Goal: Task Accomplishment & Management: Manage account settings

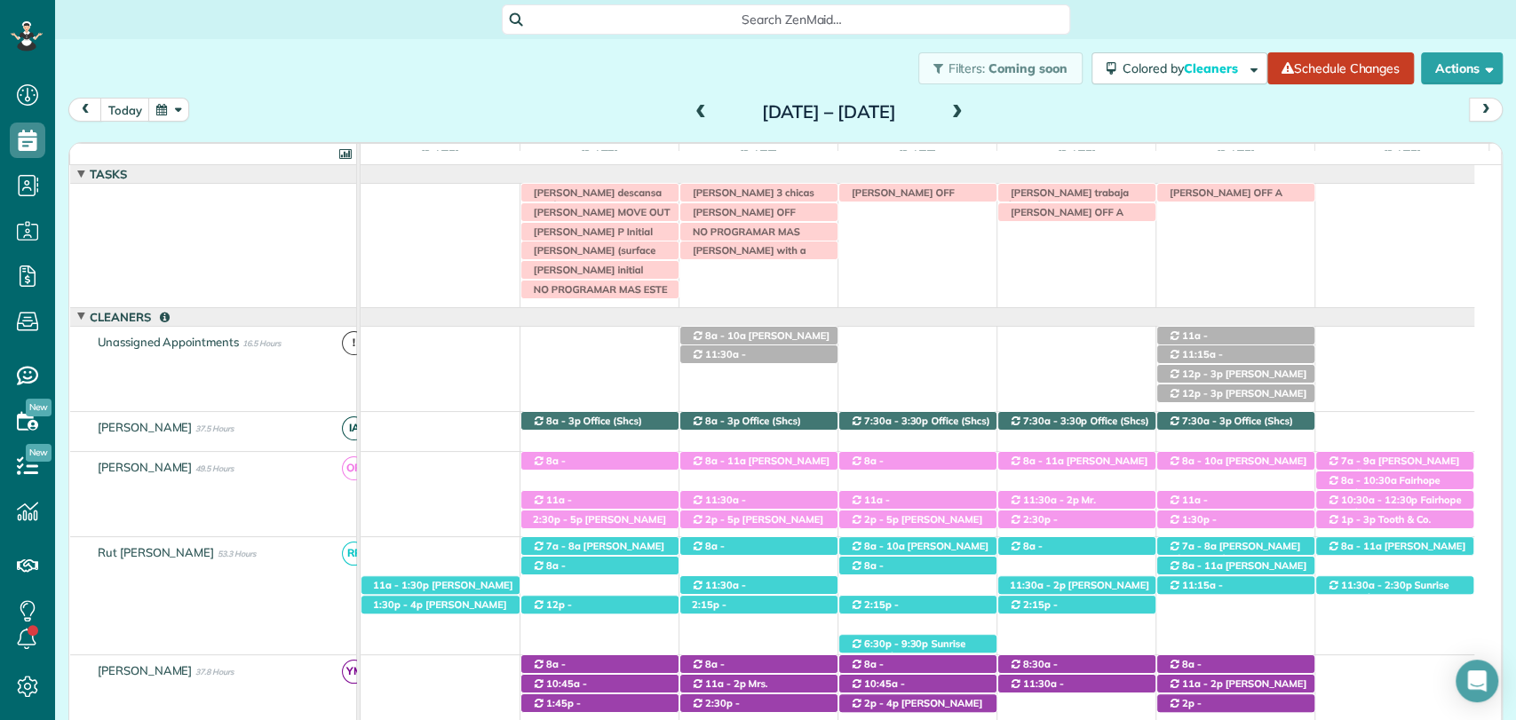
click at [691, 110] on span at bounding box center [701, 113] width 20 height 16
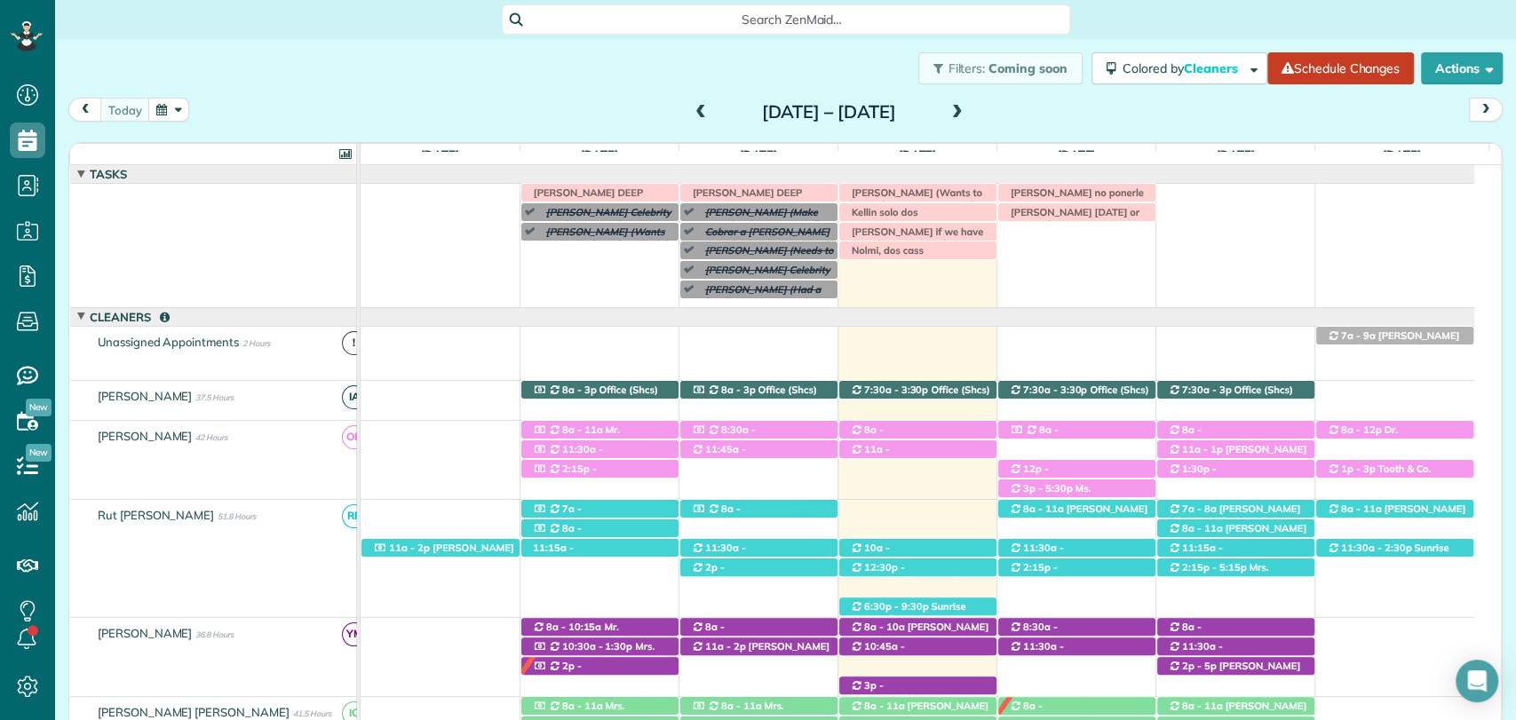
scroll to position [70, 0]
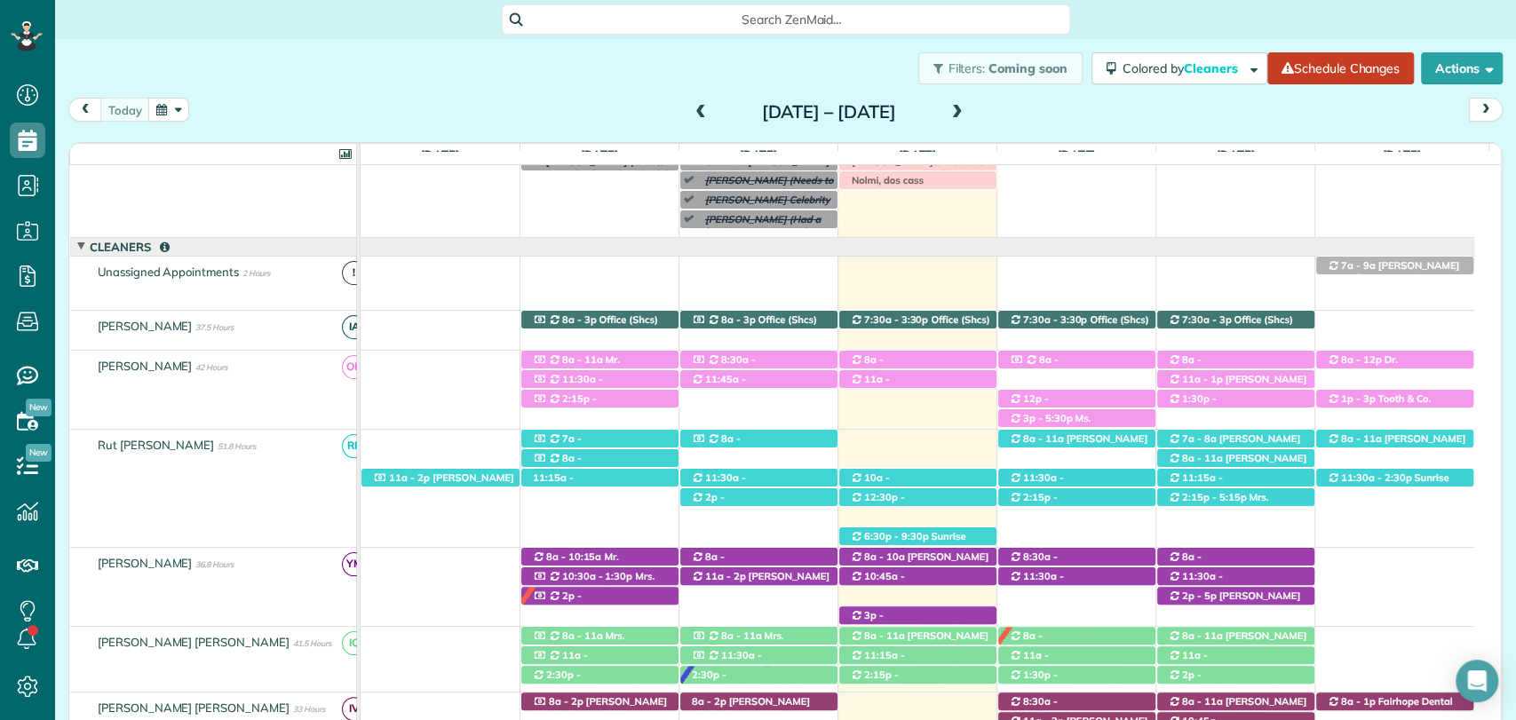
click at [821, 79] on div "Filters: Coming soon Colored by Cleaners Color by Cleaner Color by Team Color b…" at bounding box center [785, 68] width 1461 height 59
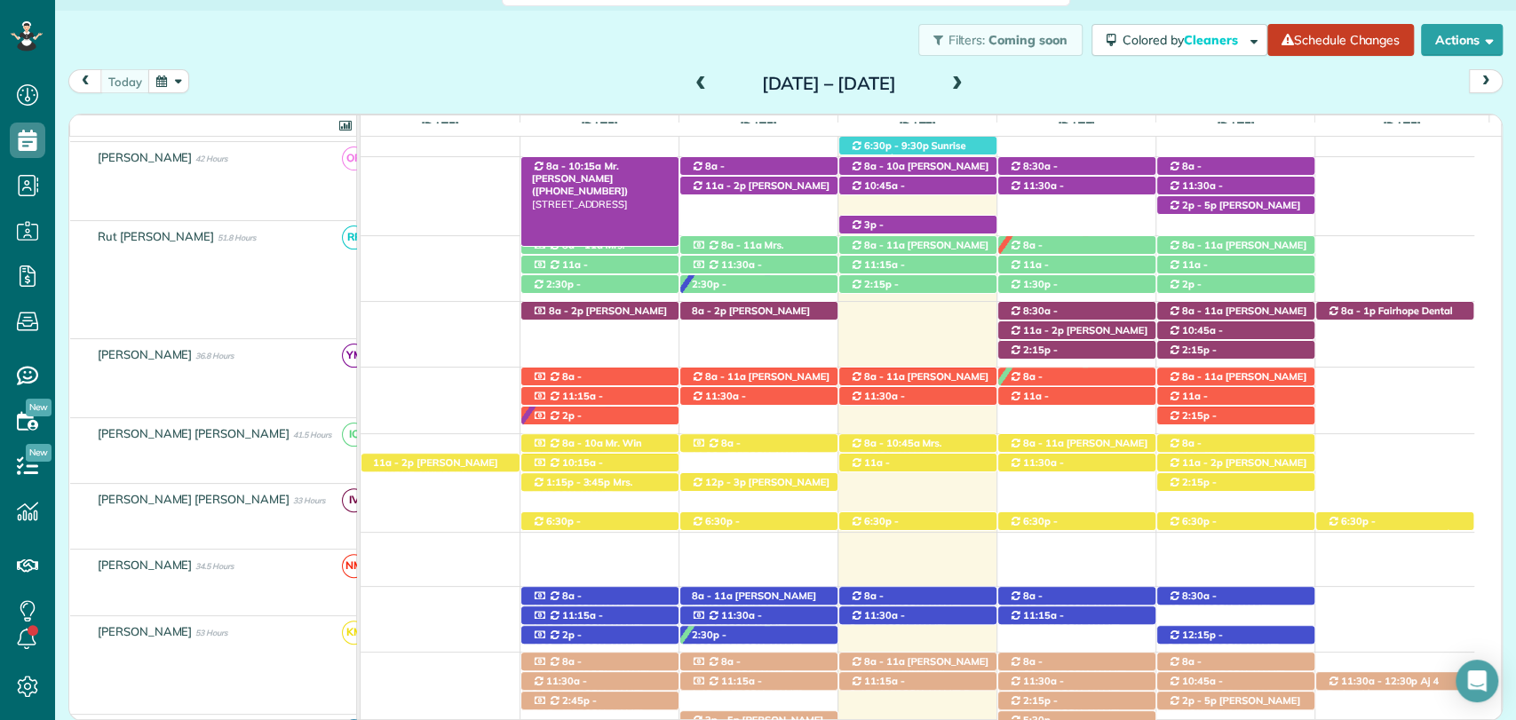
scroll to position [433, 0]
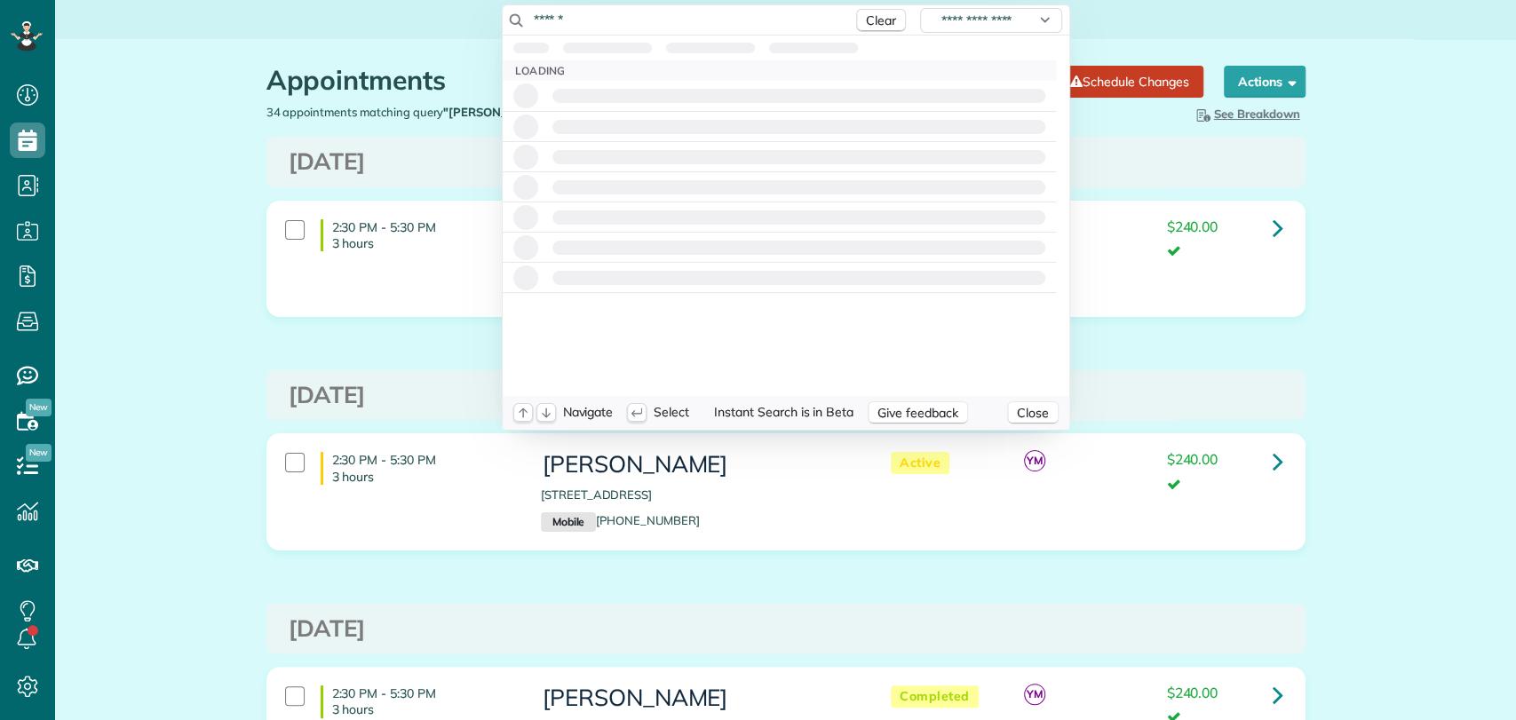
scroll to position [7, 7]
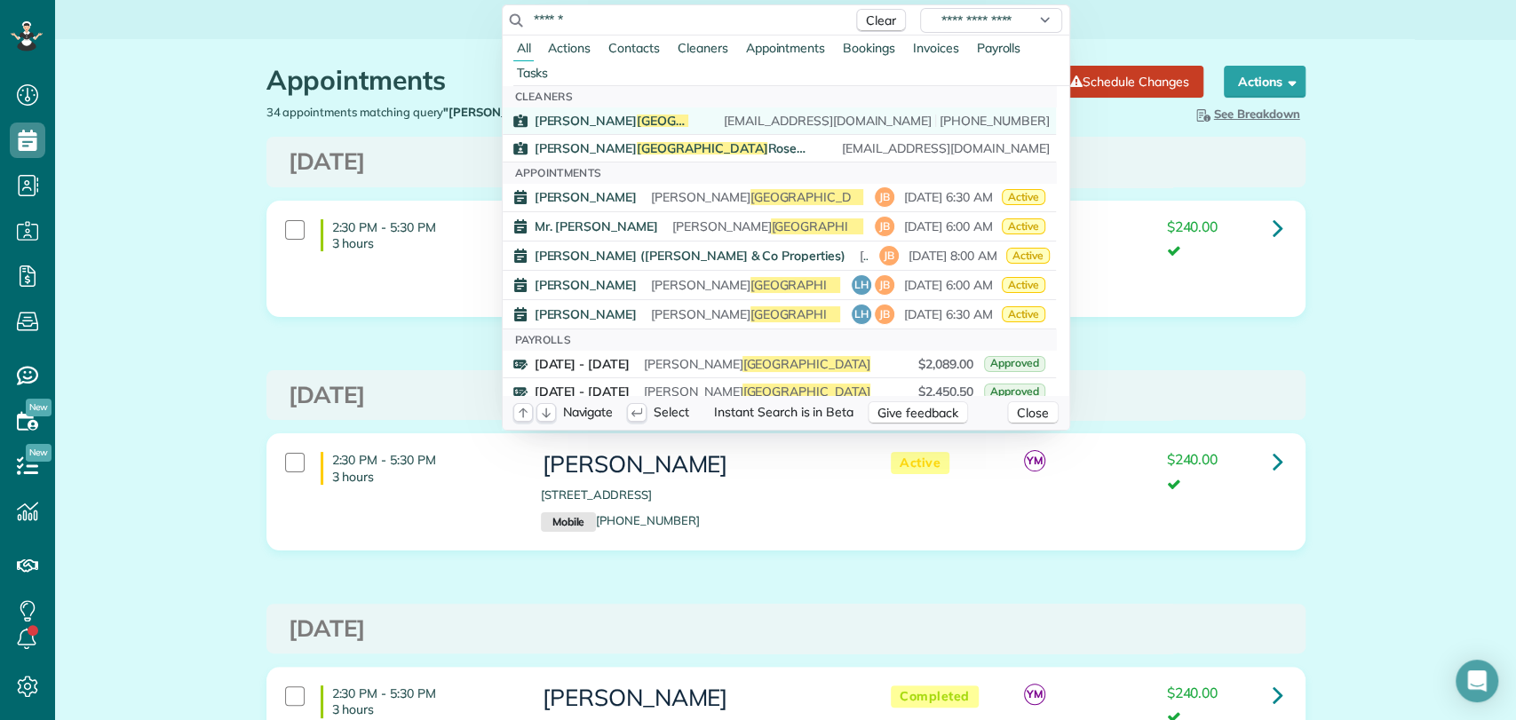
type input "******"
click at [668, 112] on link "Jose Luis Burgos joseluis_112@hotmail.com (251) 635-6803" at bounding box center [779, 121] width 553 height 28
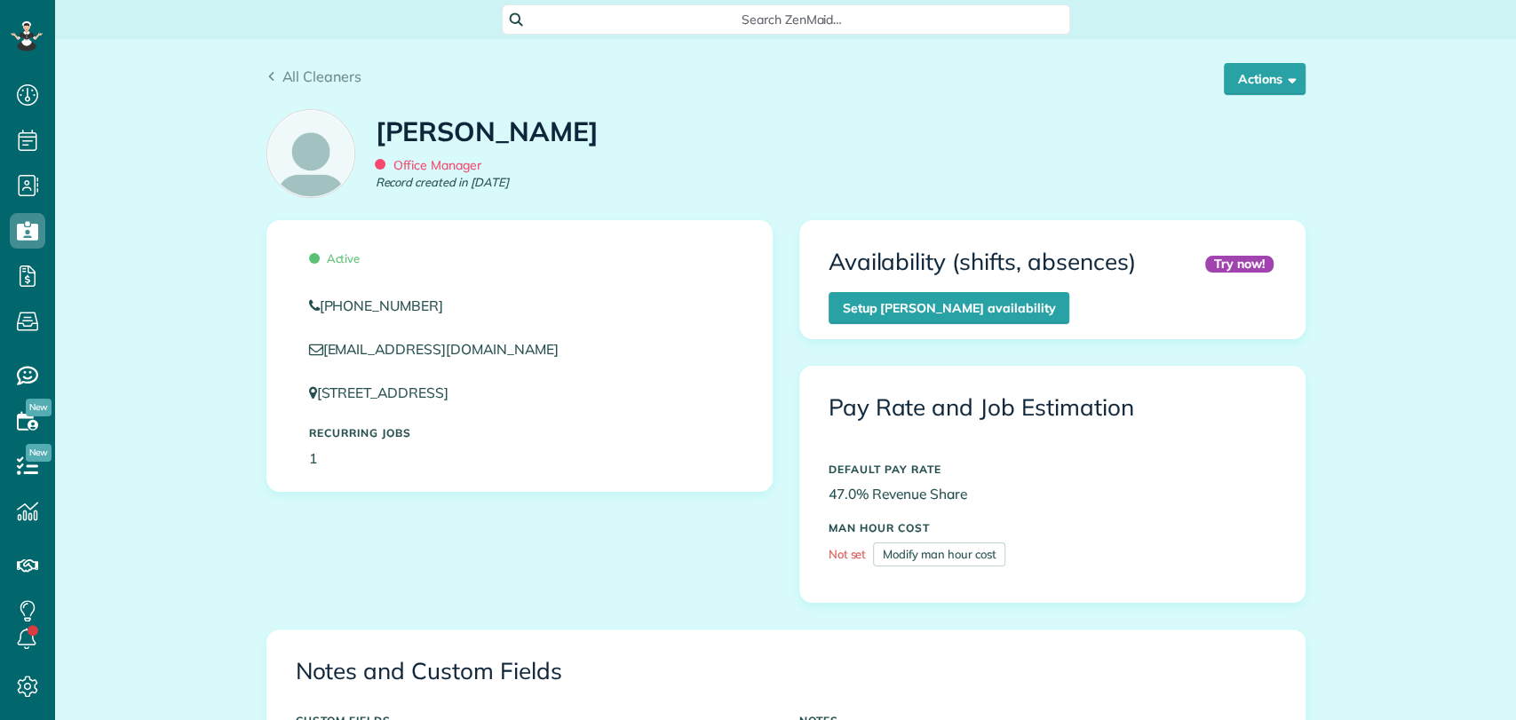
scroll to position [164, 0]
click at [1257, 97] on div "All Cleaners Actions Edit Resend login info Inactivate Replace Jose Luis Burgos…" at bounding box center [785, 83] width 1039 height 34
click at [1257, 91] on button "Actions" at bounding box center [1265, 79] width 82 height 32
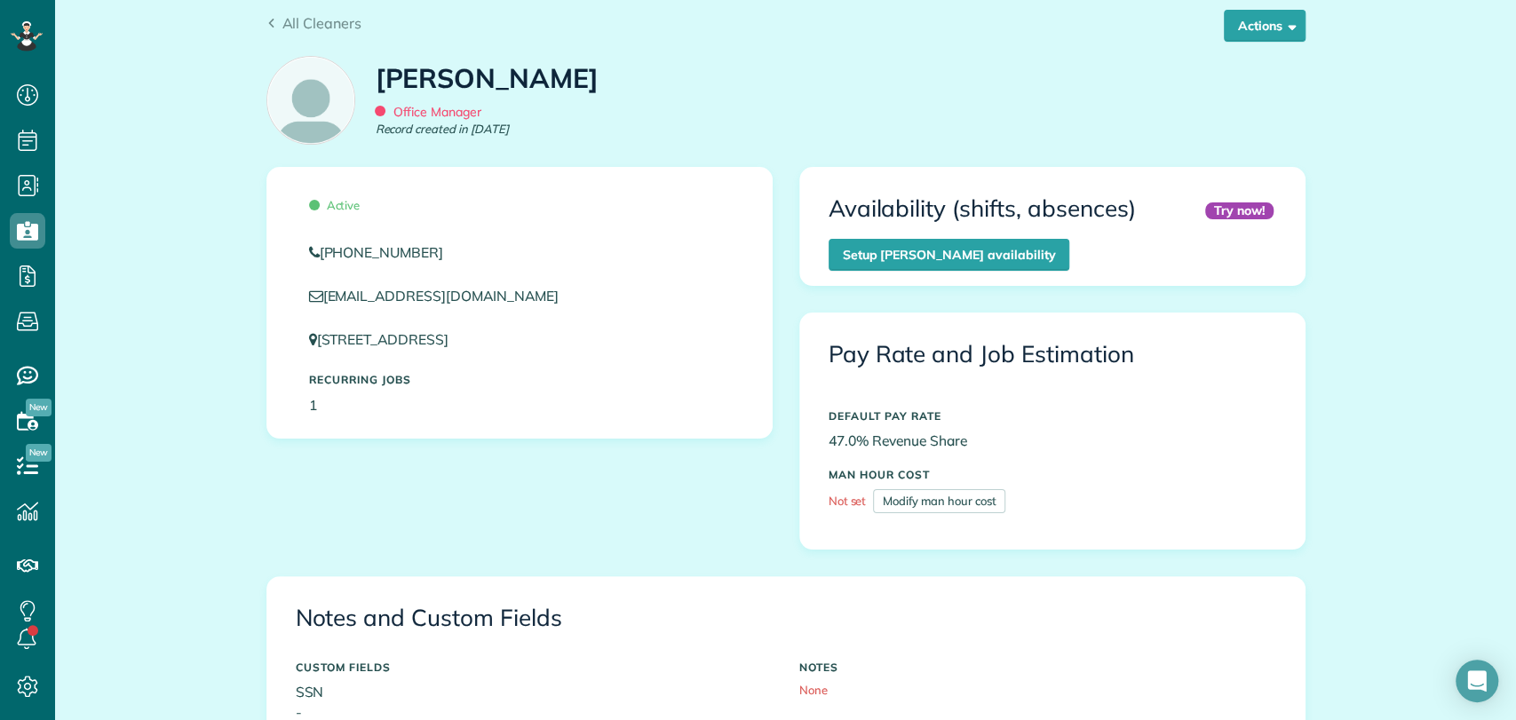
scroll to position [23, 0]
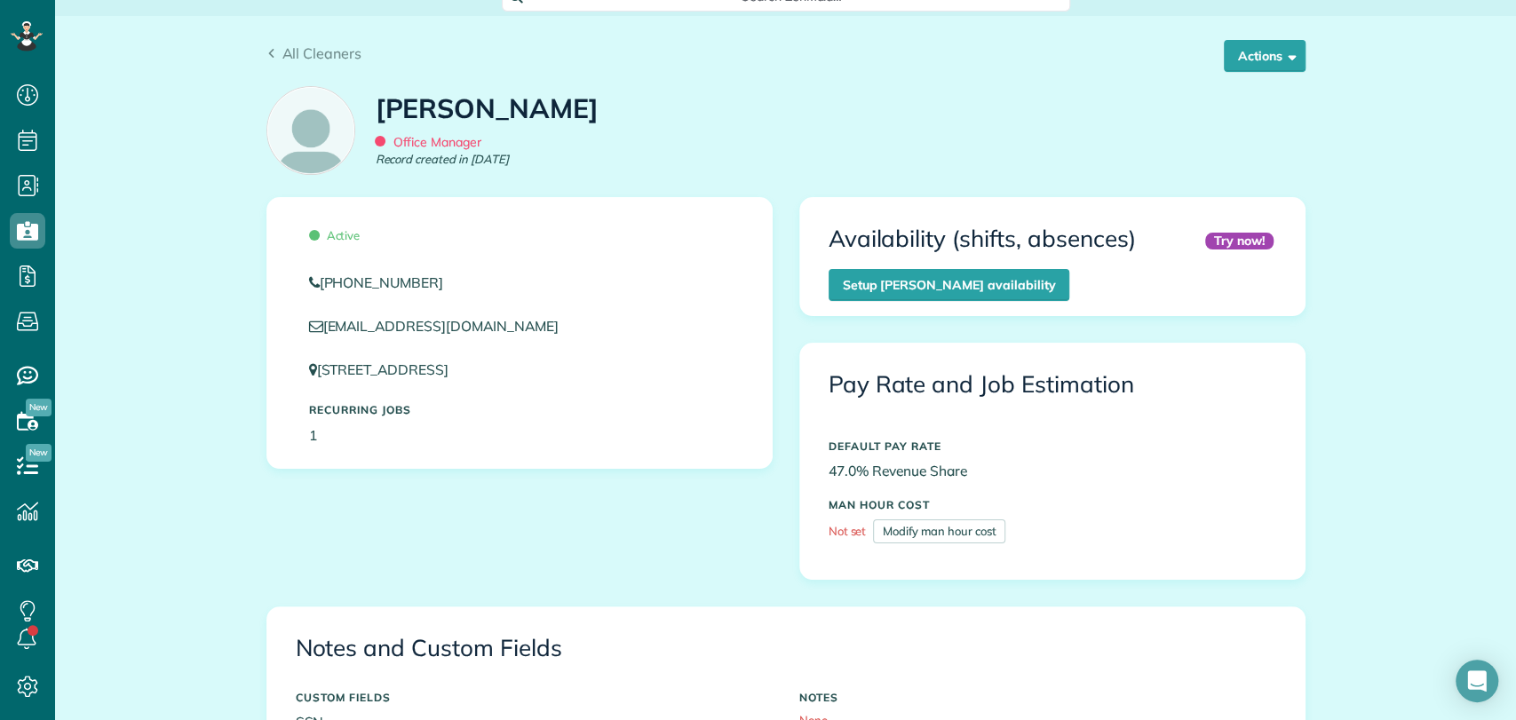
click at [338, 235] on span "Active" at bounding box center [335, 235] width 52 height 14
click at [1256, 58] on button "Actions" at bounding box center [1265, 56] width 82 height 32
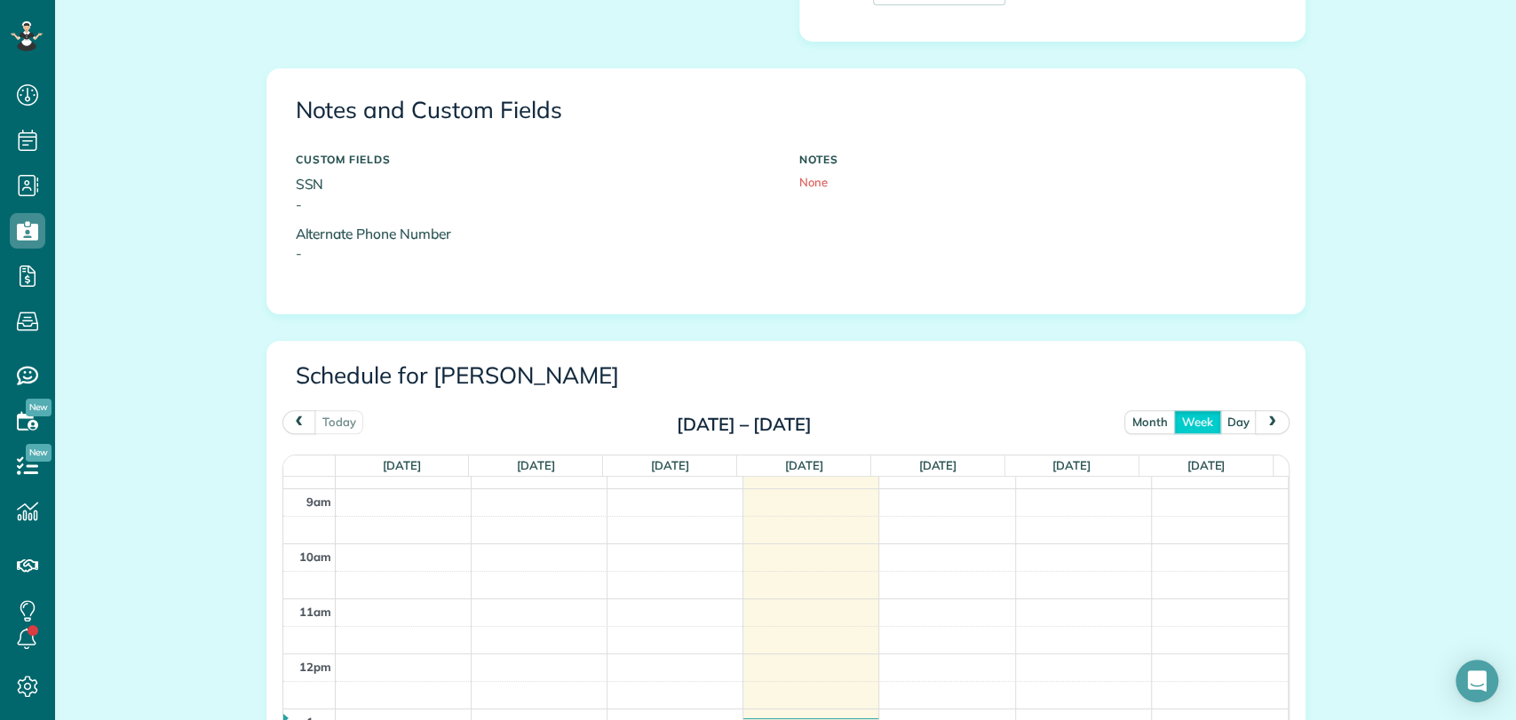
scroll to position [401, 0]
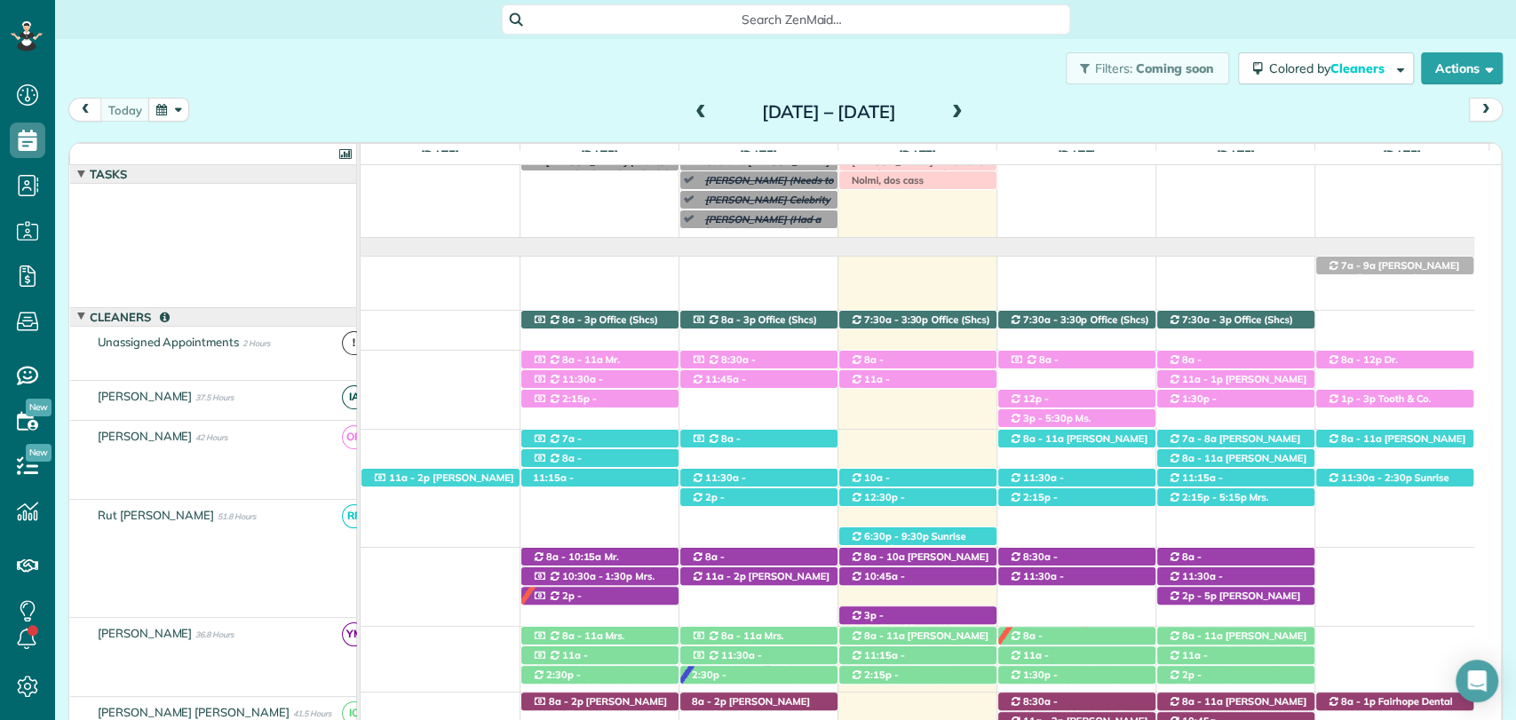
scroll to position [70, 0]
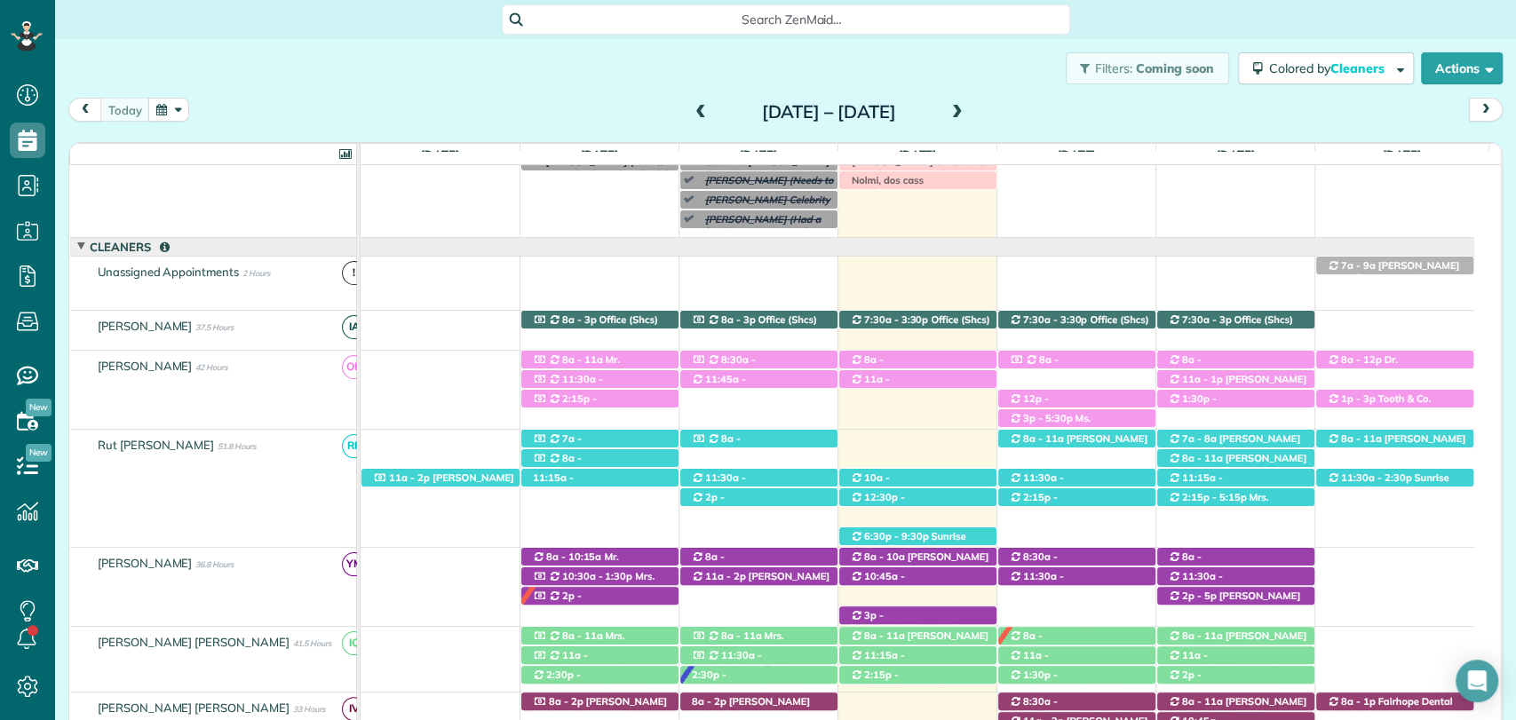
click at [1052, 102] on div "[DATE] [DATE] – [DATE]" at bounding box center [785, 114] width 1434 height 33
click at [1239, 32] on div "Search ZenMaid…" at bounding box center [785, 19] width 1461 height 30
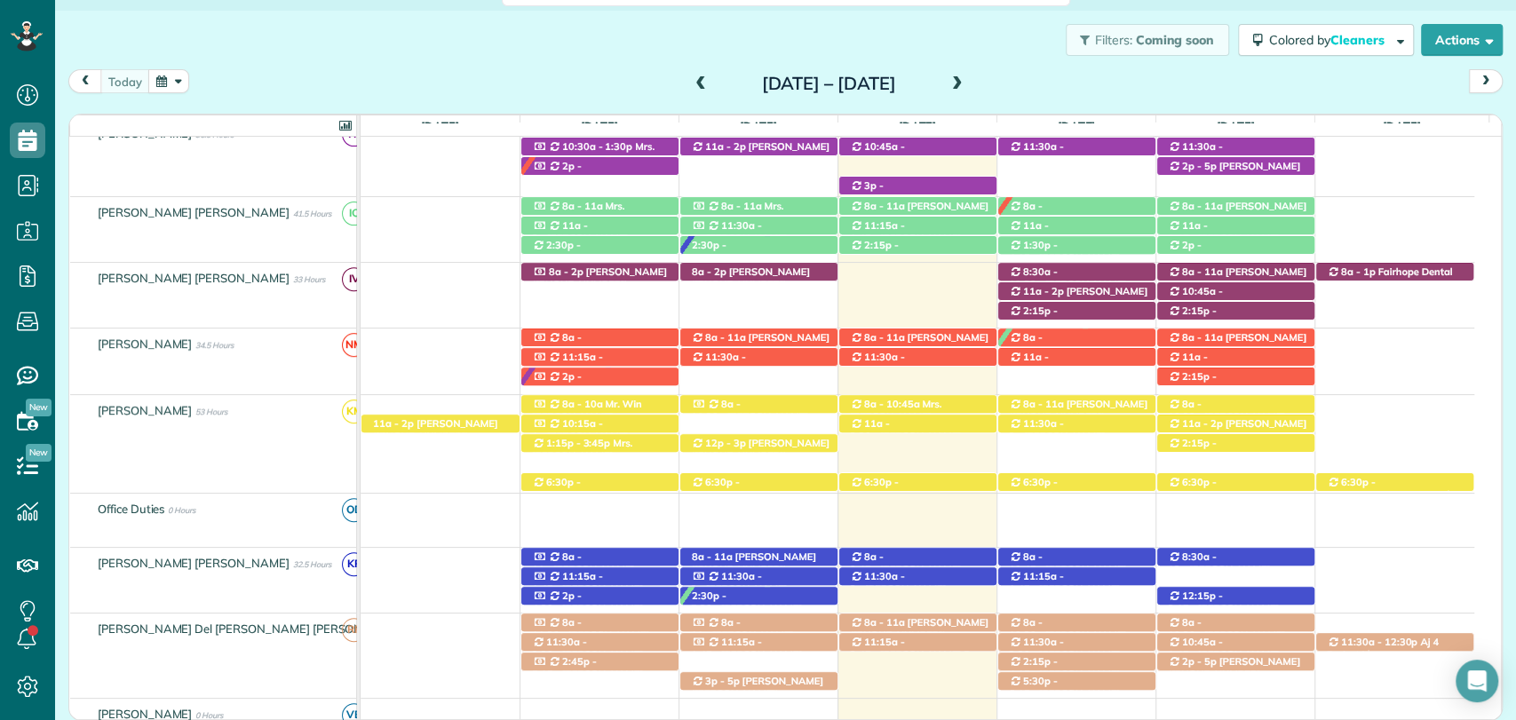
scroll to position [778, 0]
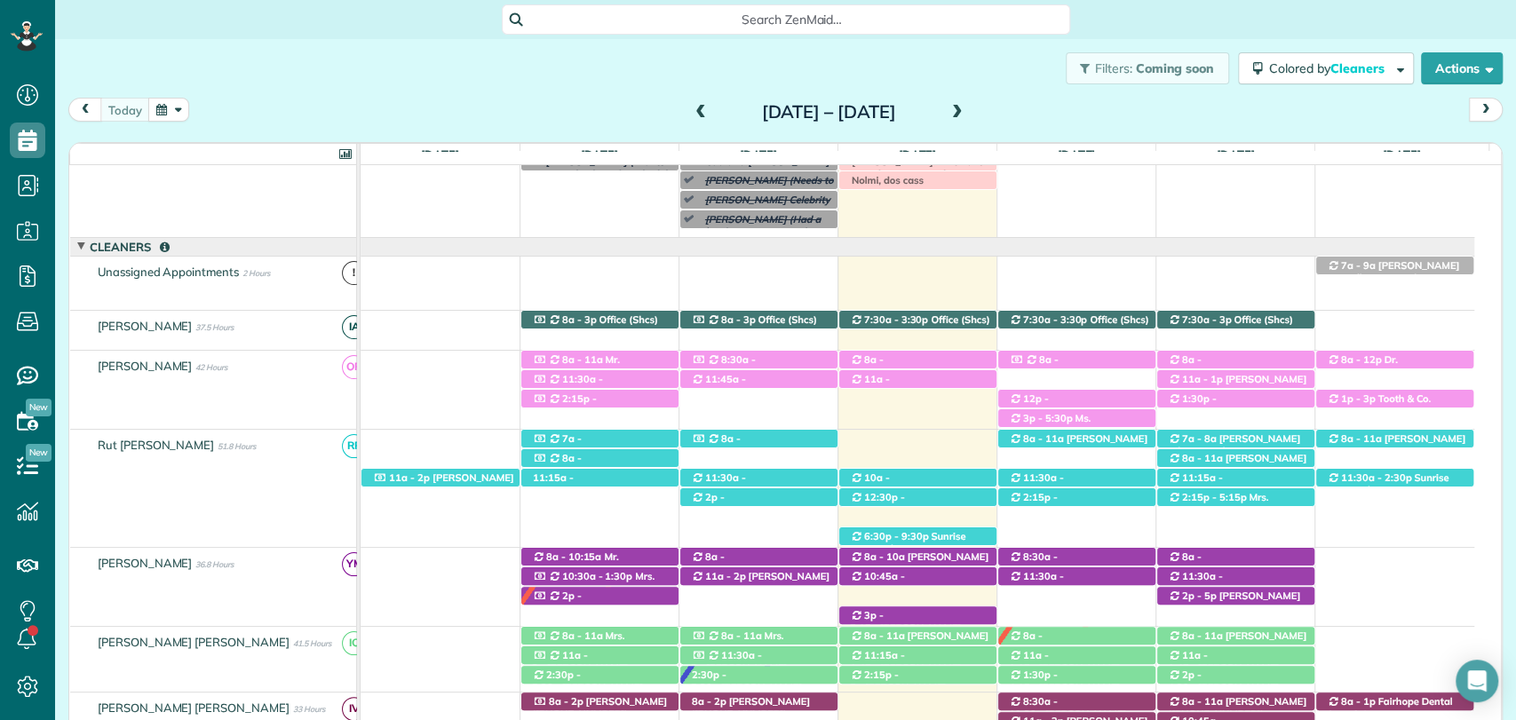
scroll to position [7, 7]
click at [1265, 91] on div "Filters: Coming soon Colored by Cleaners Color by Cleaner Color by Team Color b…" at bounding box center [785, 68] width 1461 height 59
click at [1371, 259] on span "[PERSON_NAME] (Camellia Dermatology) ([PHONE_NUMBER])" at bounding box center [1393, 278] width 132 height 38
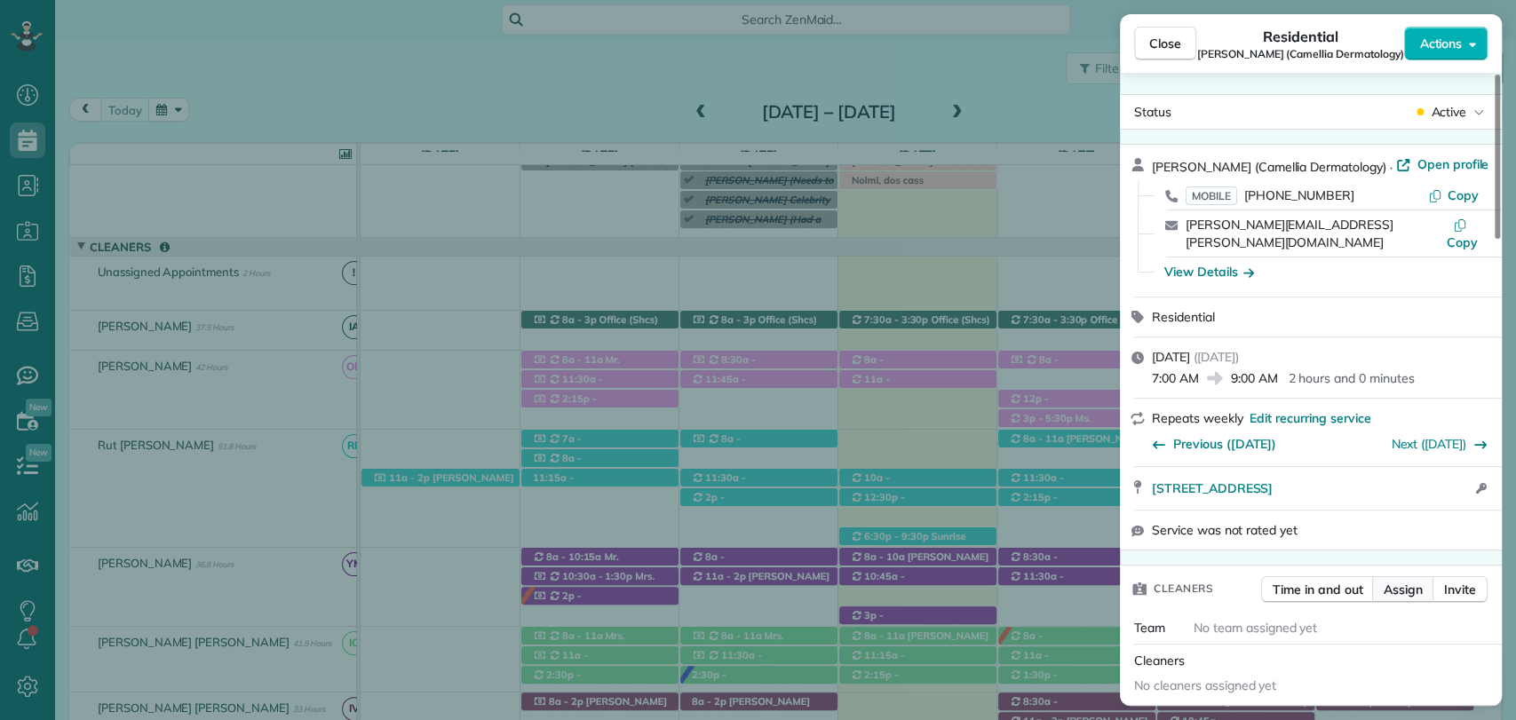
click at [1403, 581] on span "Assign" at bounding box center [1403, 590] width 39 height 18
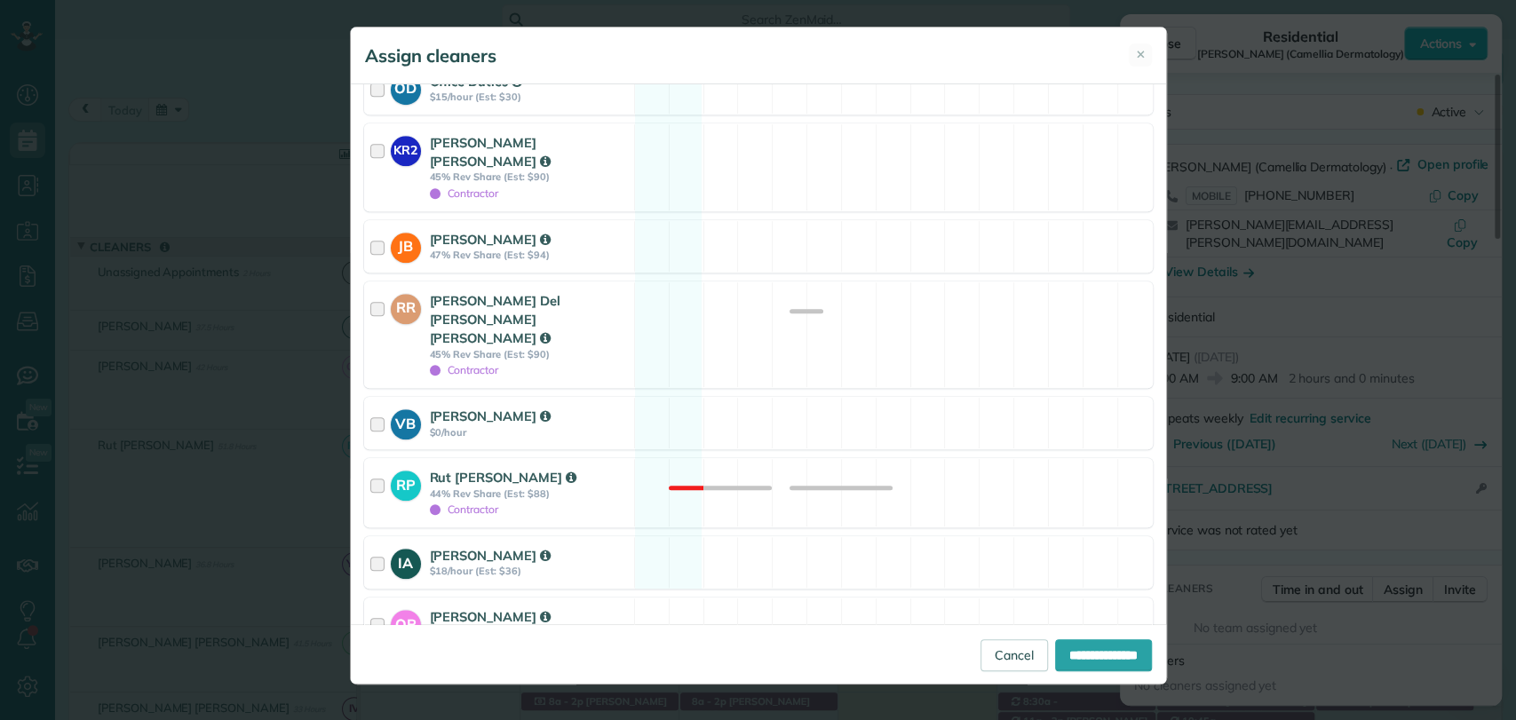
scroll to position [755, 0]
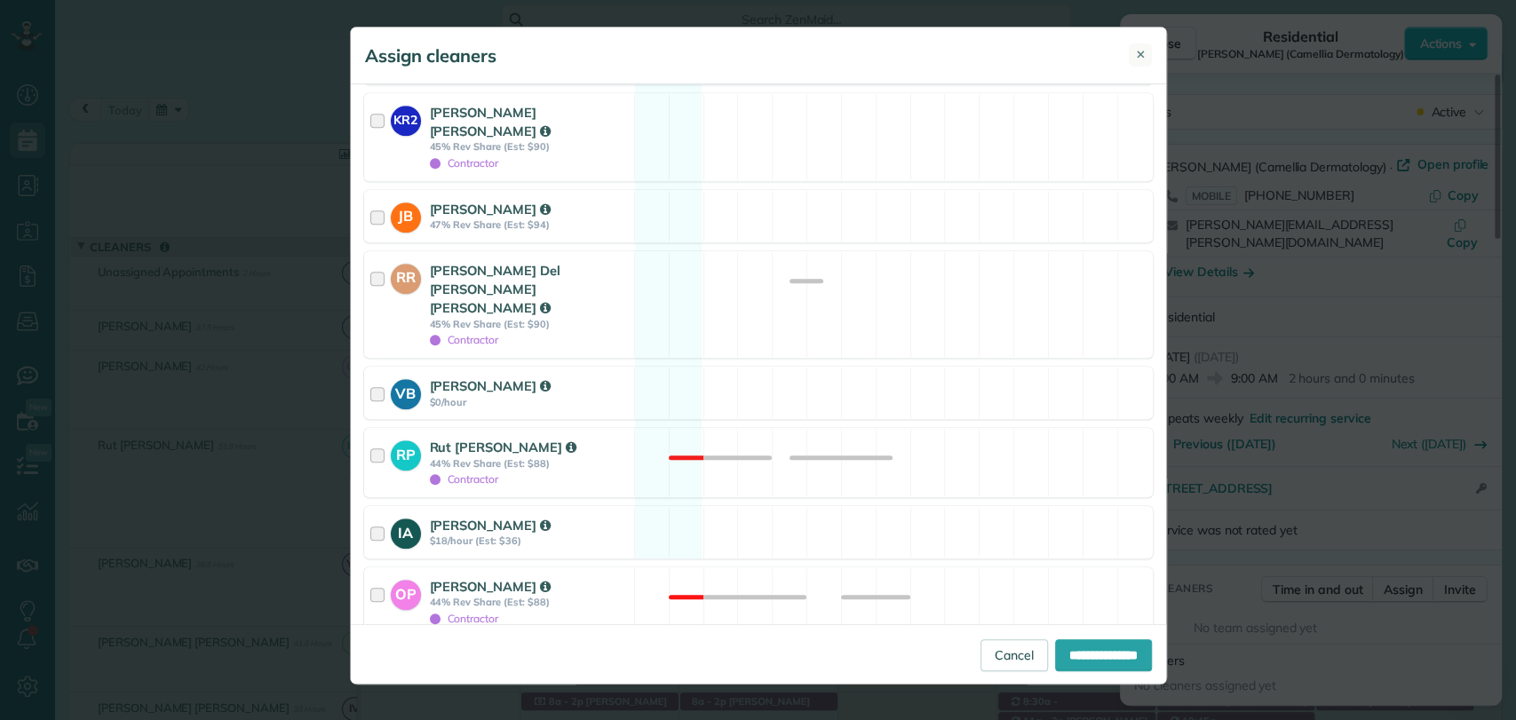
click at [1140, 53] on span "✕" at bounding box center [1141, 54] width 10 height 17
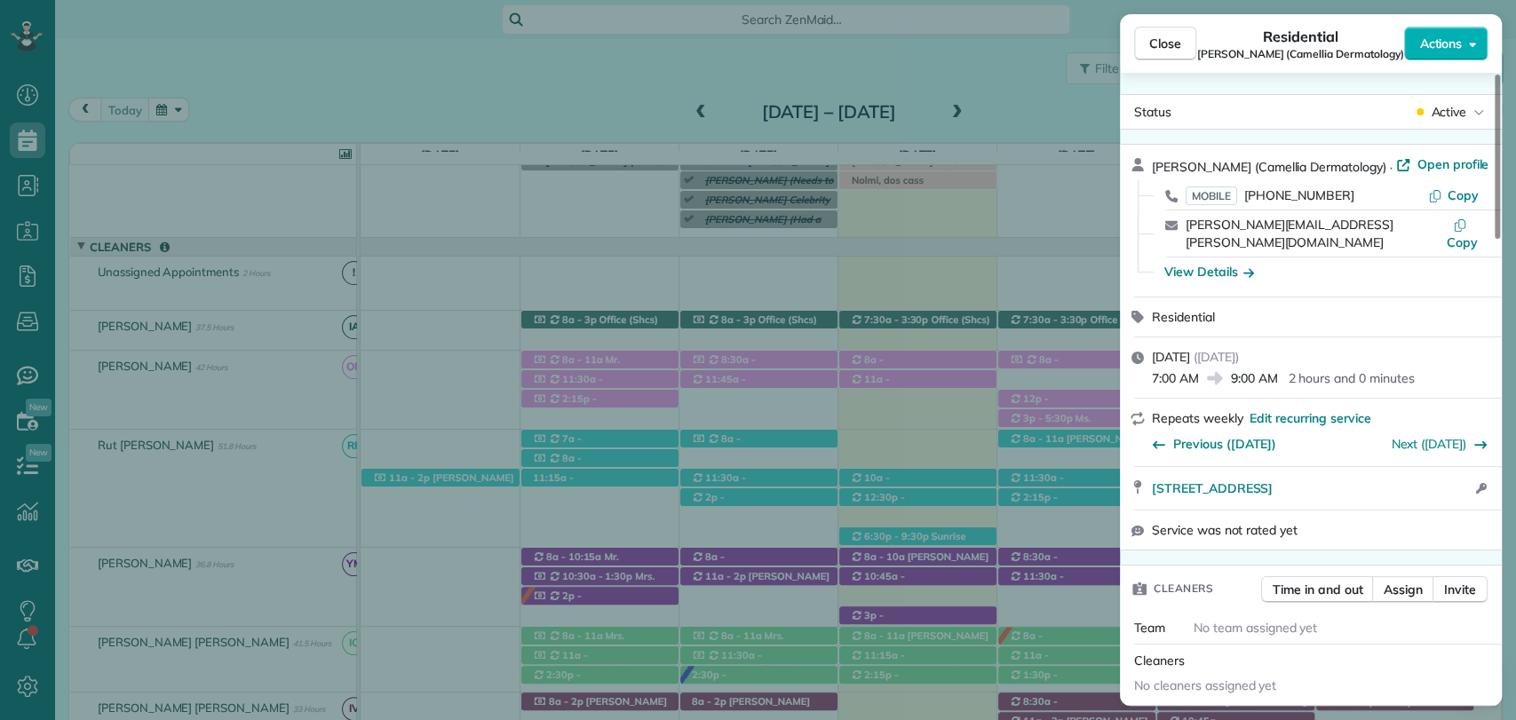
click at [1209, 27] on div "Residential Romona Newton (Camellia Dermatology)" at bounding box center [1300, 44] width 208 height 36
click at [1165, 49] on span "Close" at bounding box center [1165, 44] width 32 height 18
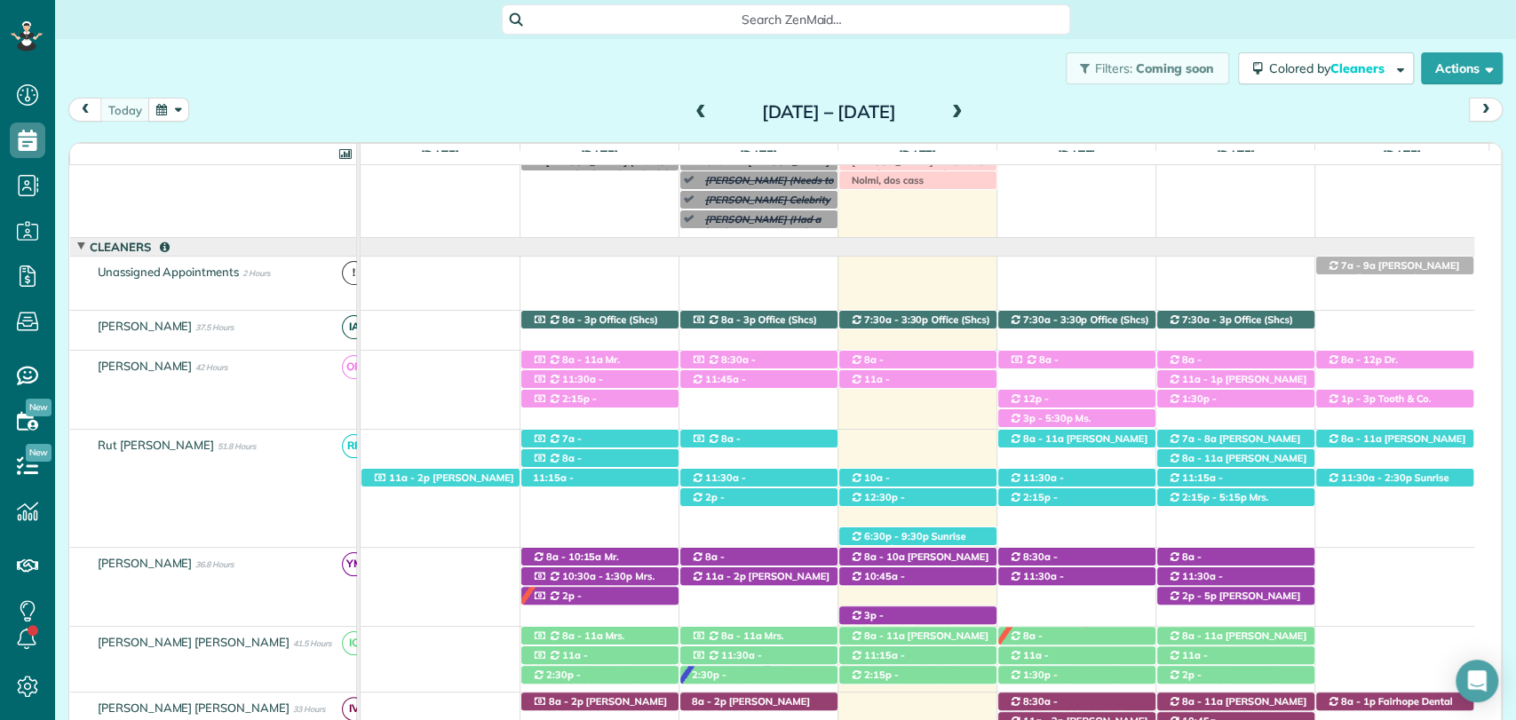
click at [967, 115] on span at bounding box center [958, 113] width 20 height 16
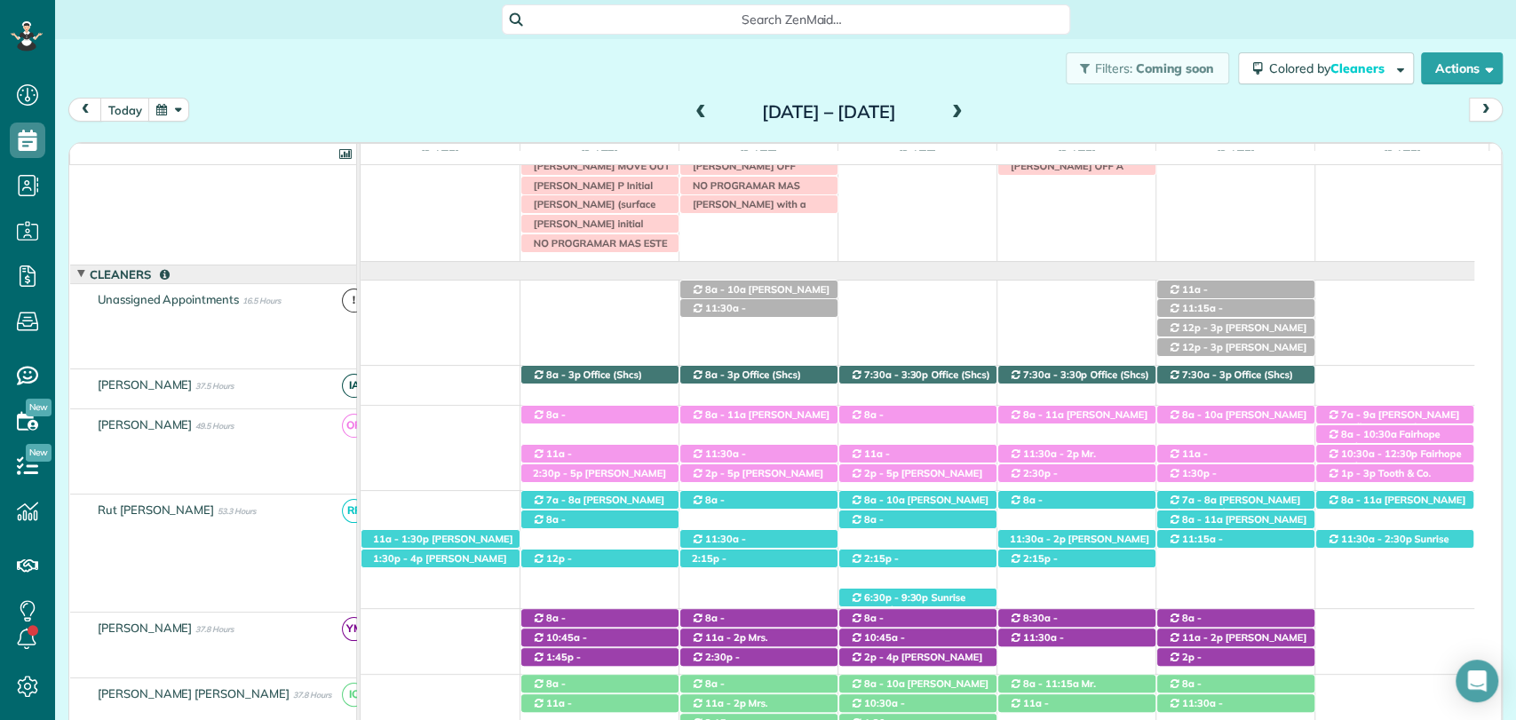
scroll to position [46, 0]
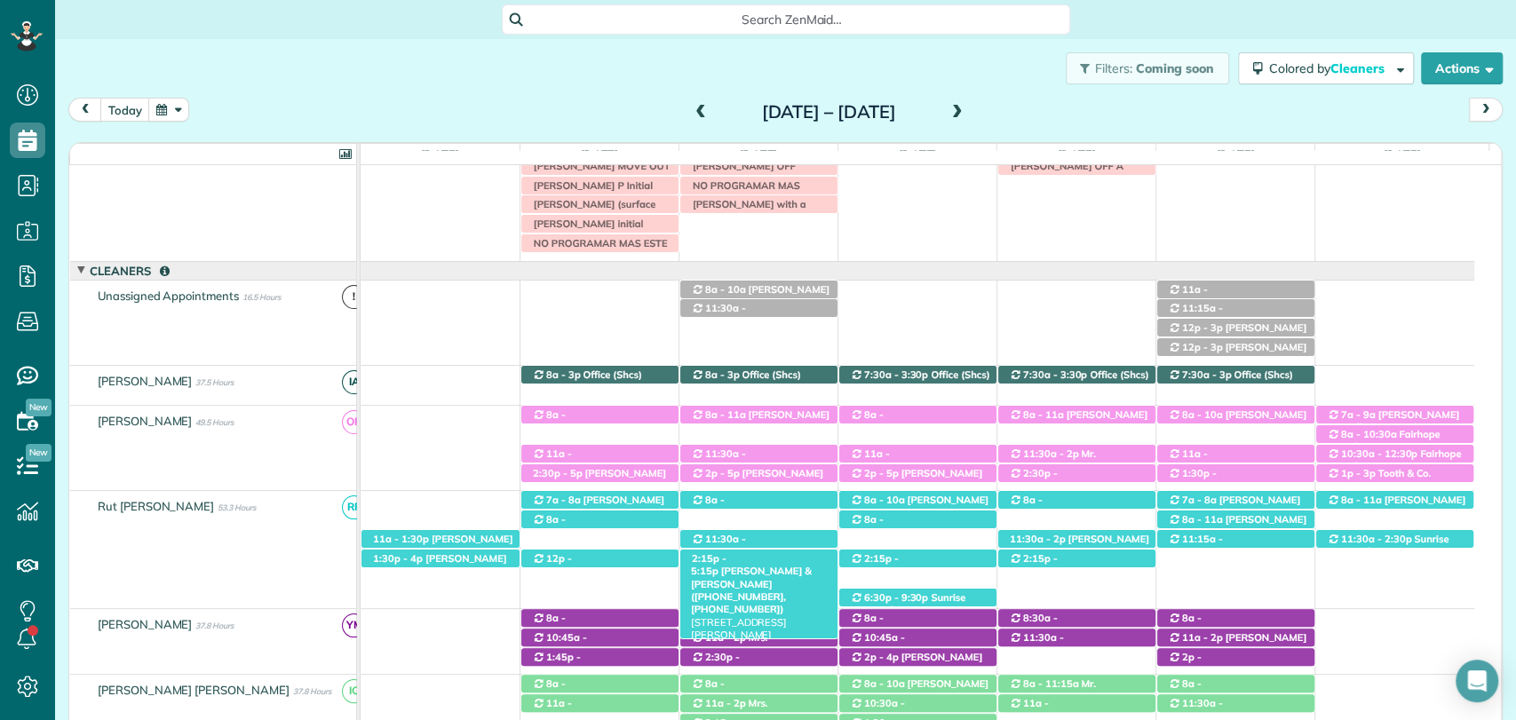
click at [726, 558] on span "2:15p - 5:15p" at bounding box center [709, 564] width 36 height 25
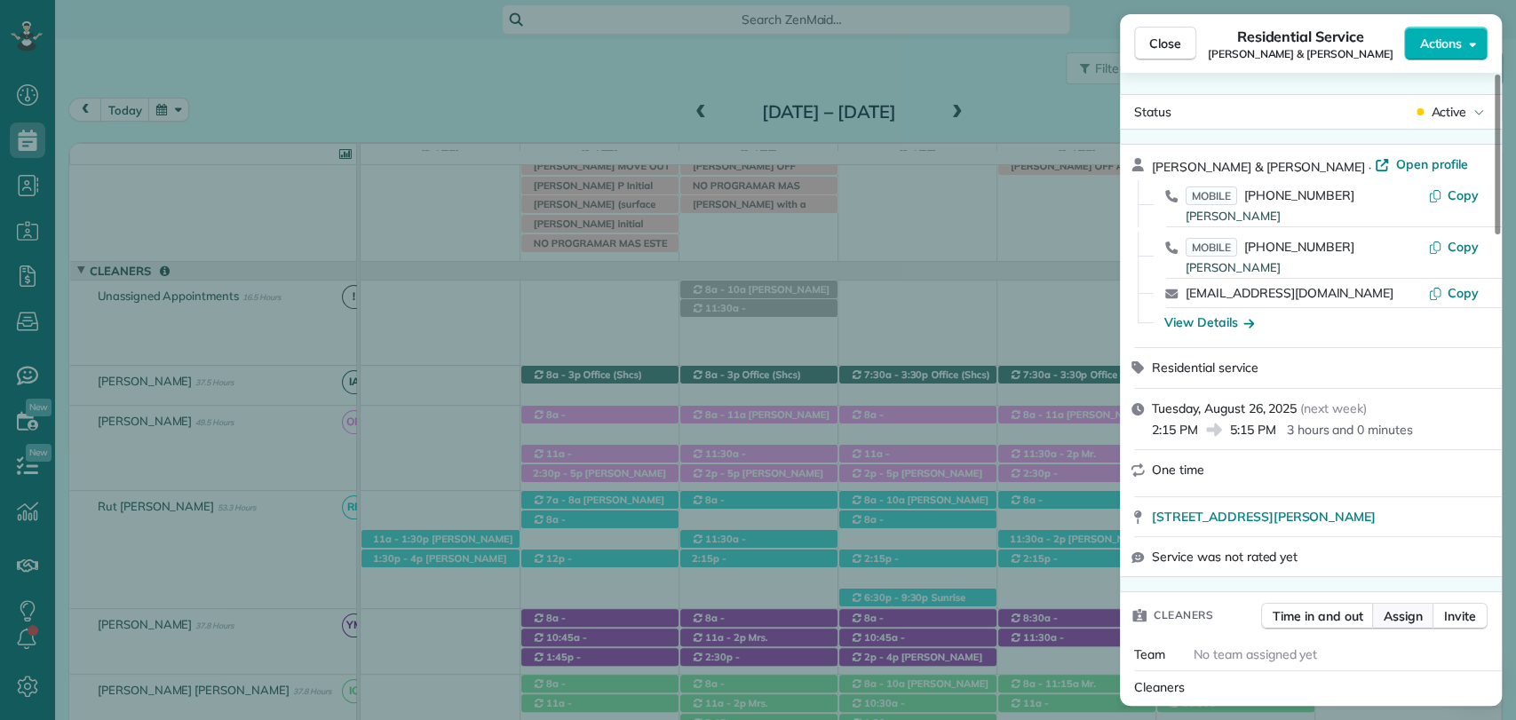
click at [1400, 625] on button "Assign" at bounding box center [1403, 616] width 62 height 27
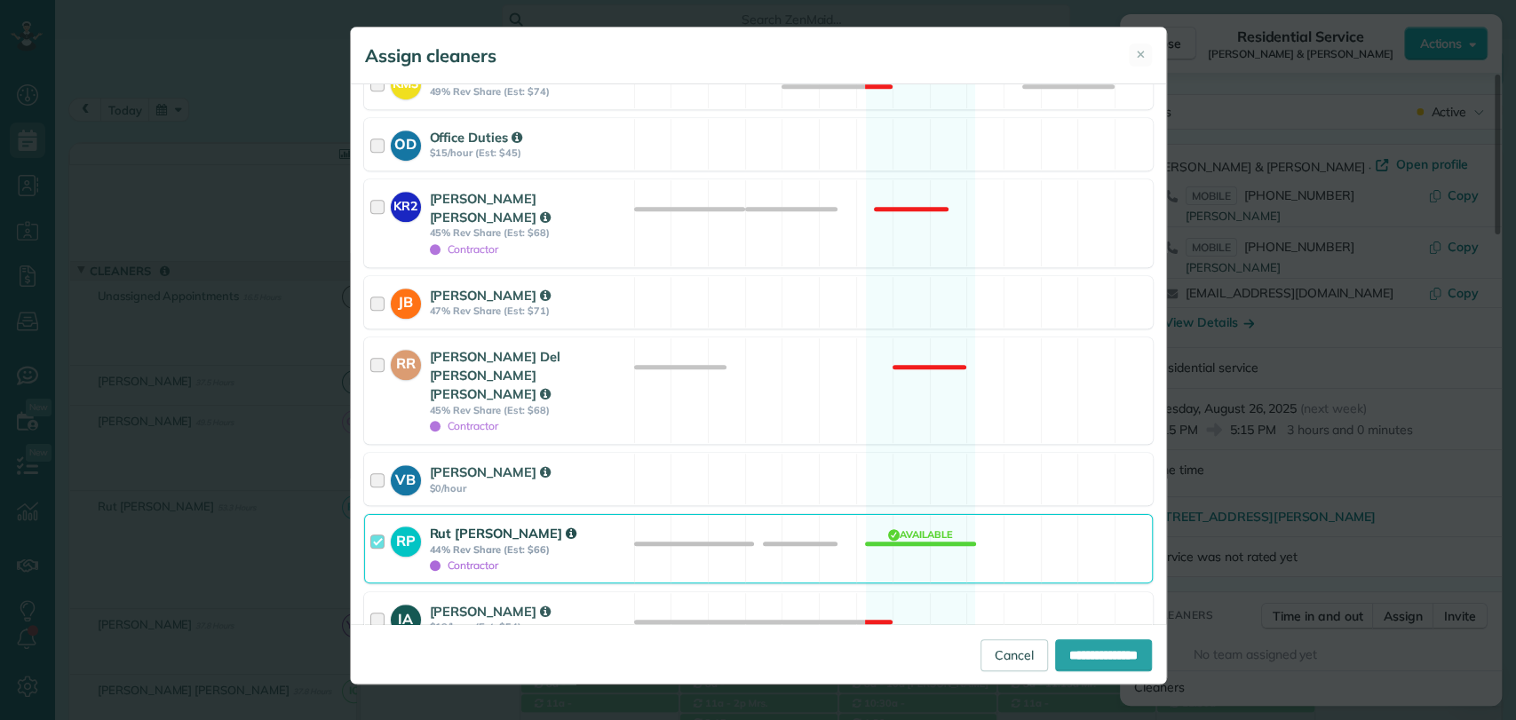
scroll to position [651, 0]
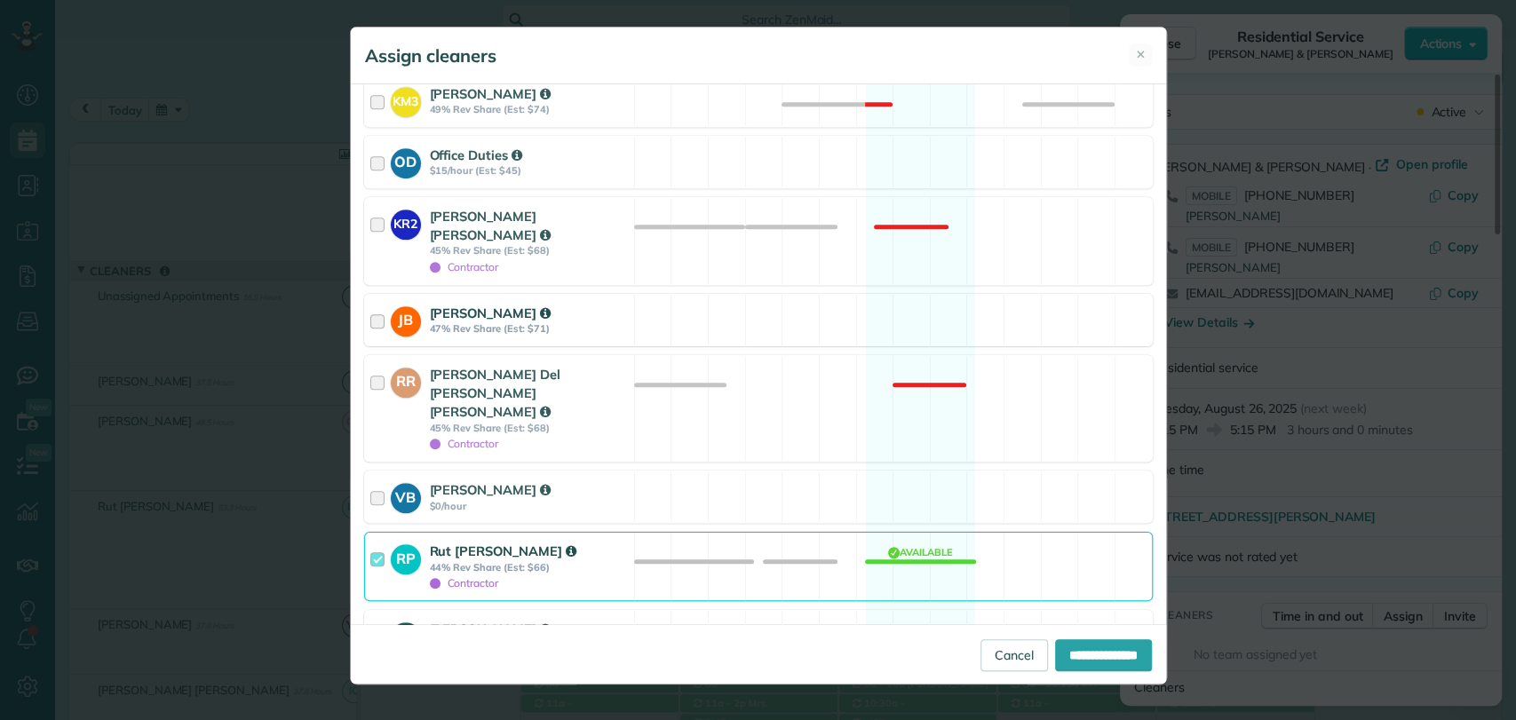
click at [378, 304] on div at bounding box center [380, 320] width 20 height 33
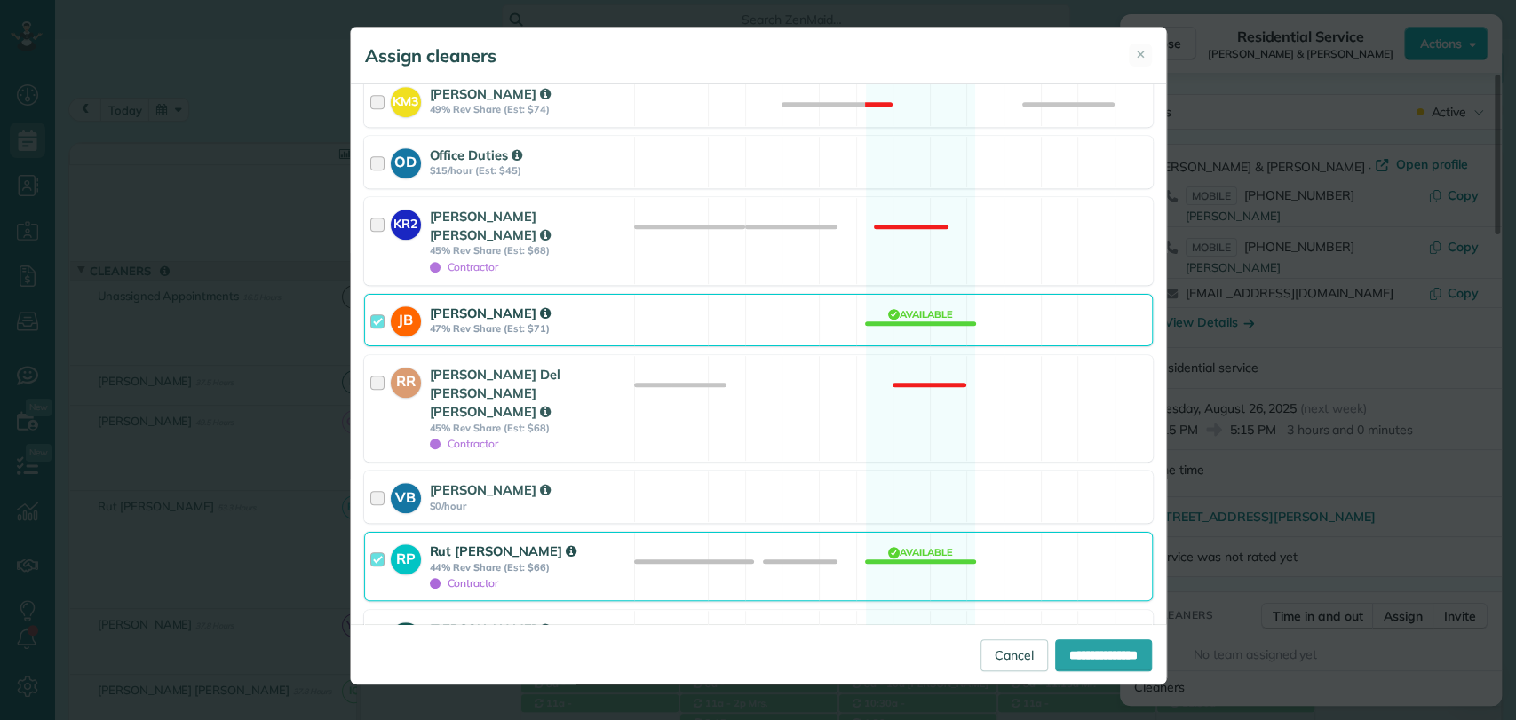
click at [377, 542] on div at bounding box center [380, 567] width 20 height 50
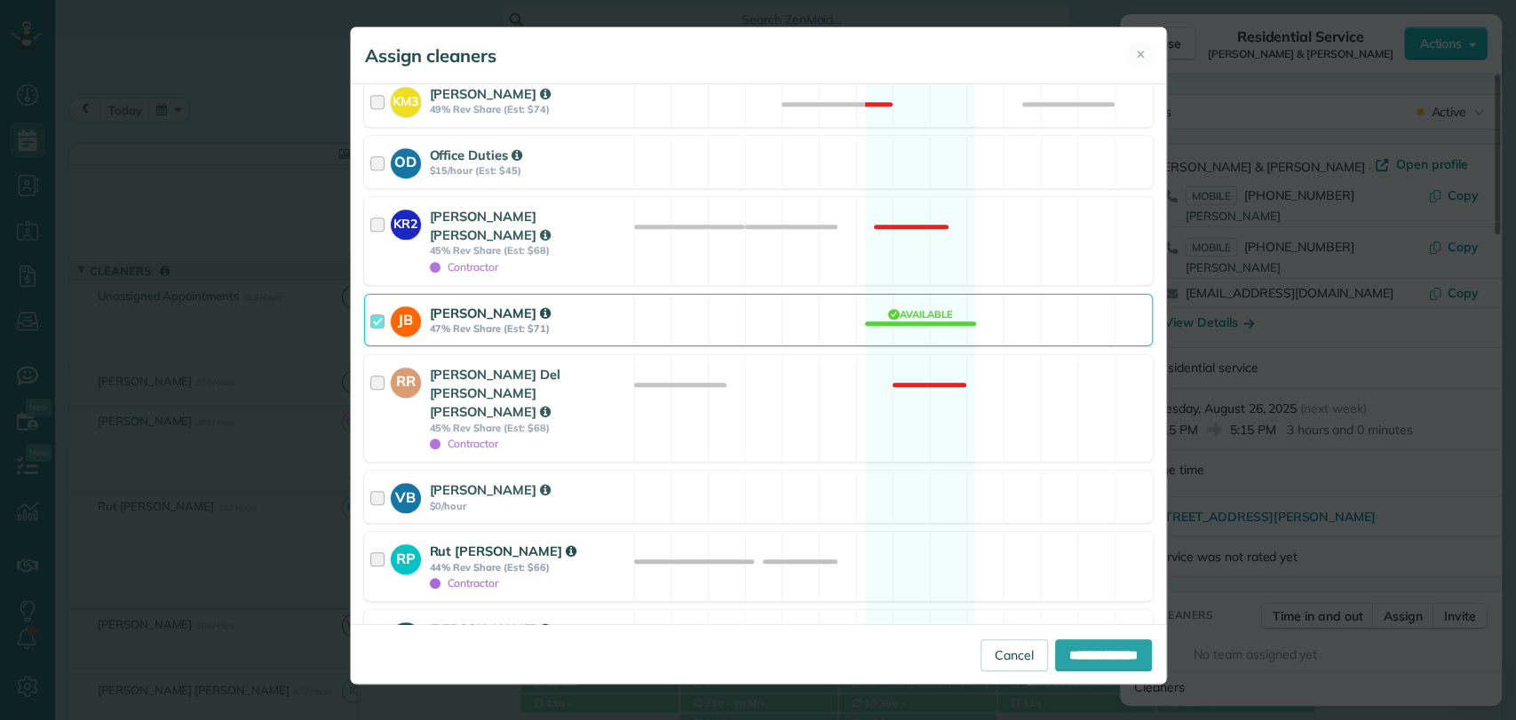
scroll to position [734, 0]
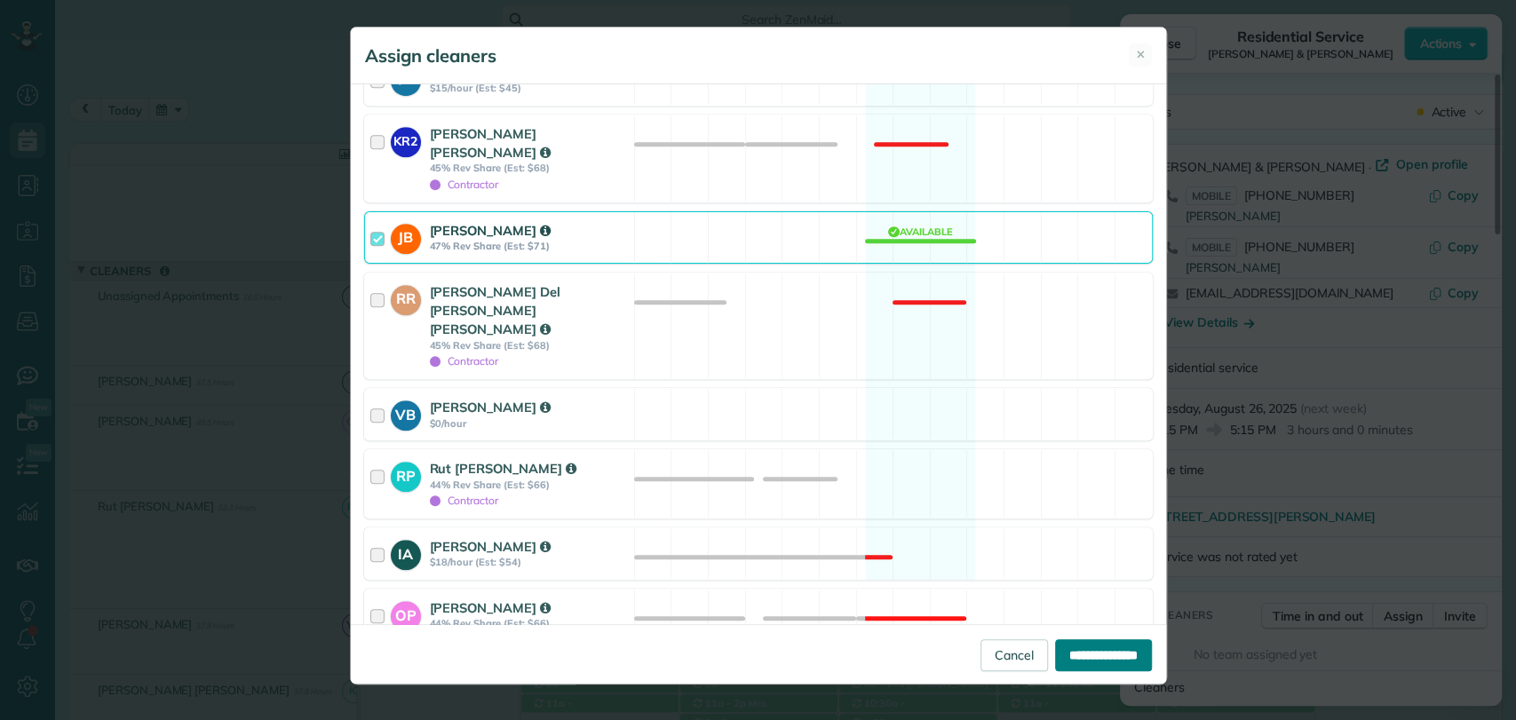
click at [1098, 654] on input "**********" at bounding box center [1103, 655] width 97 height 32
type input "**********"
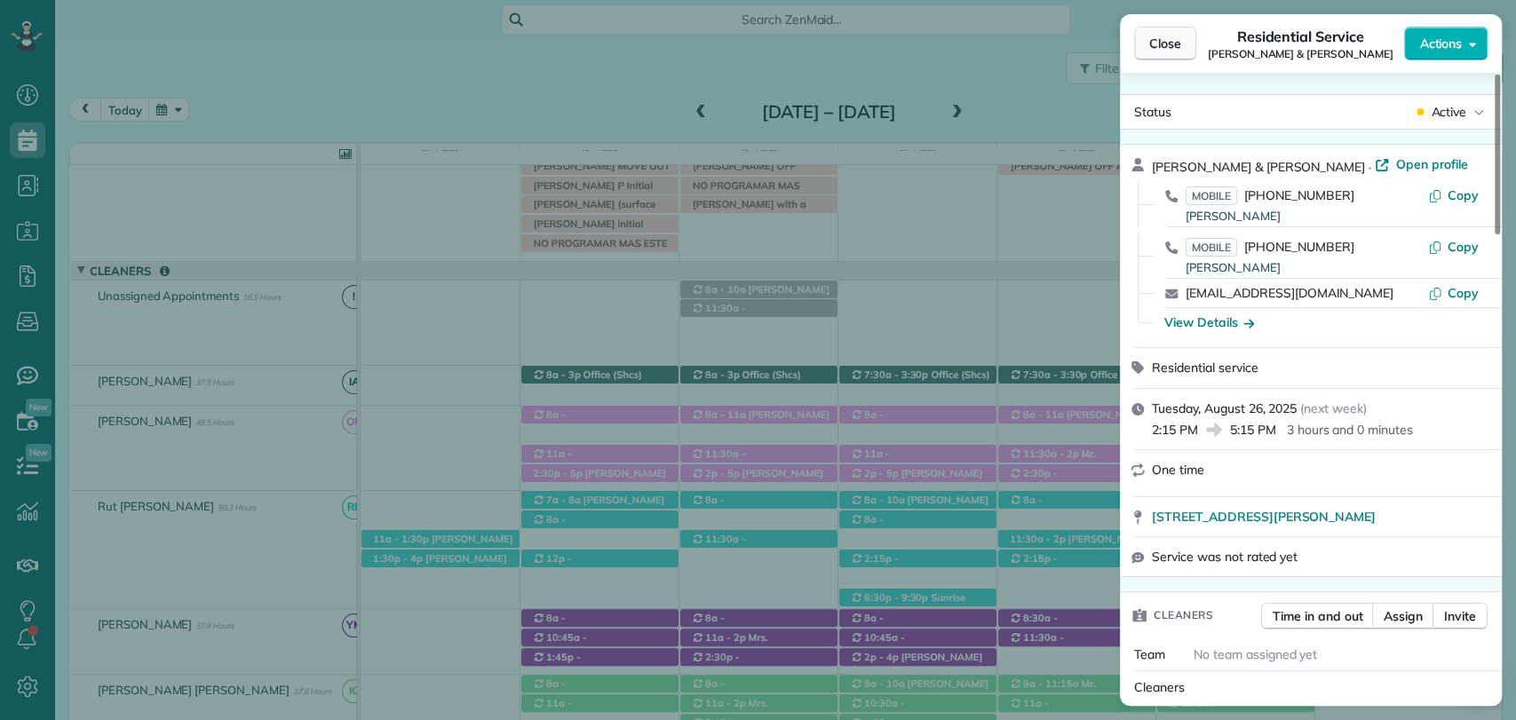
click at [1165, 44] on span "Close" at bounding box center [1165, 44] width 32 height 18
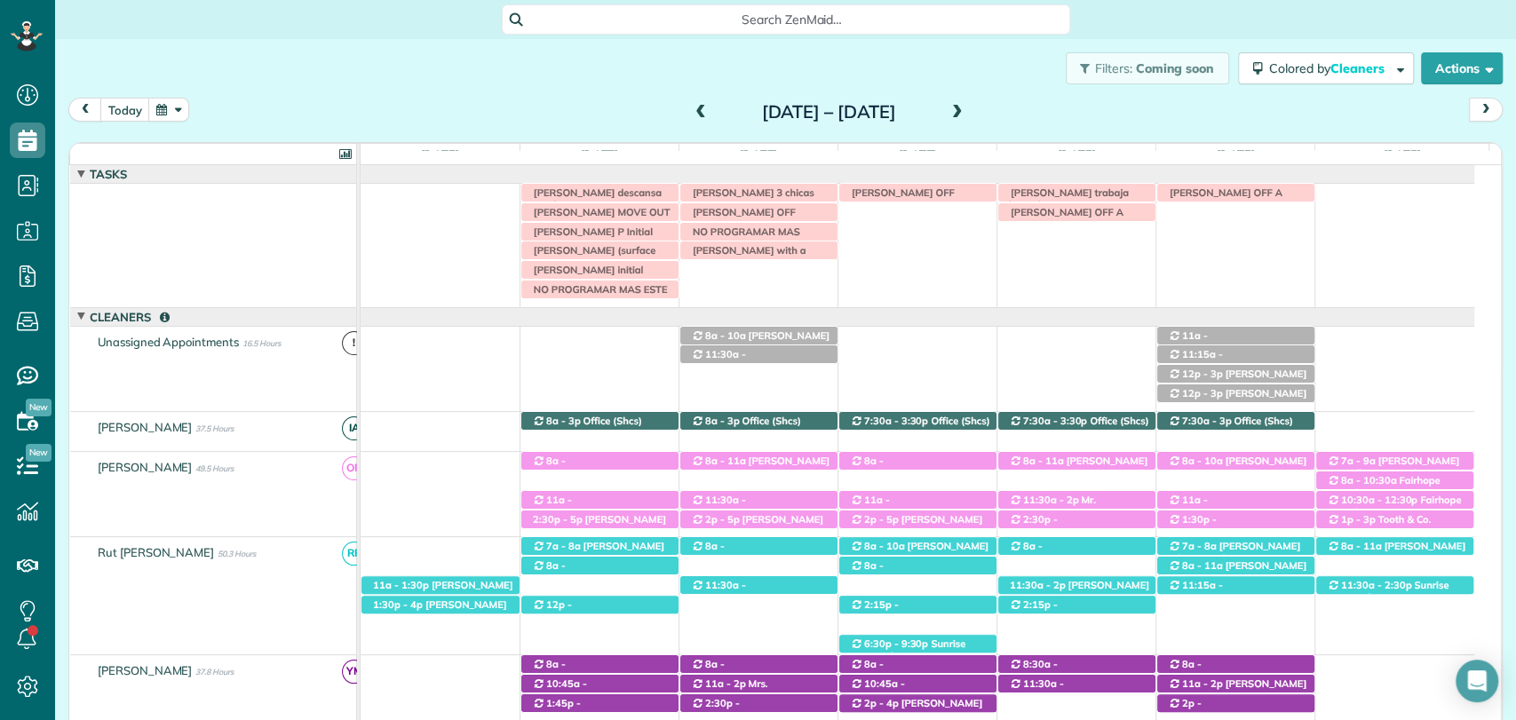
click at [691, 105] on span at bounding box center [701, 113] width 20 height 16
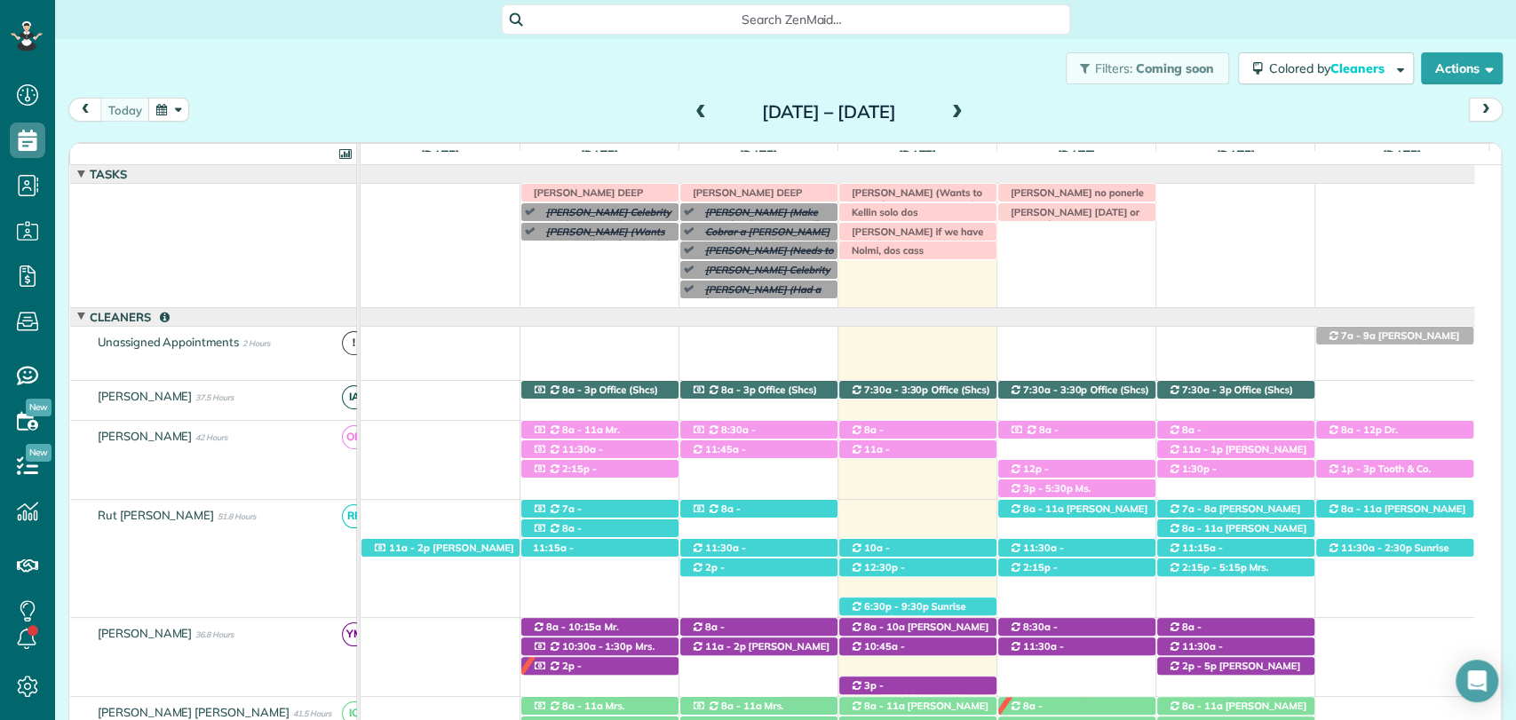
scroll to position [70, 0]
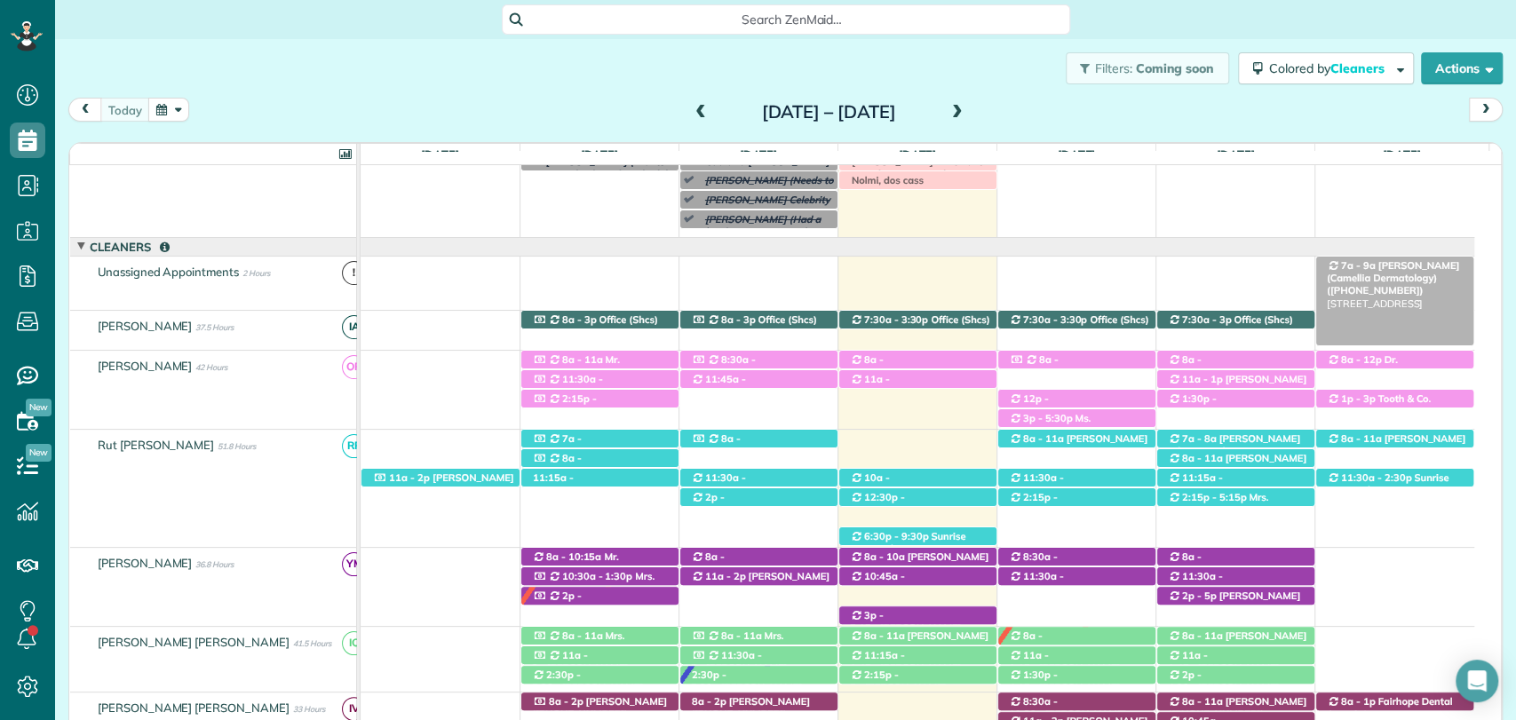
click at [1427, 264] on span "Romona Newton (Camellia Dermatology) (+12514241880)" at bounding box center [1393, 278] width 132 height 38
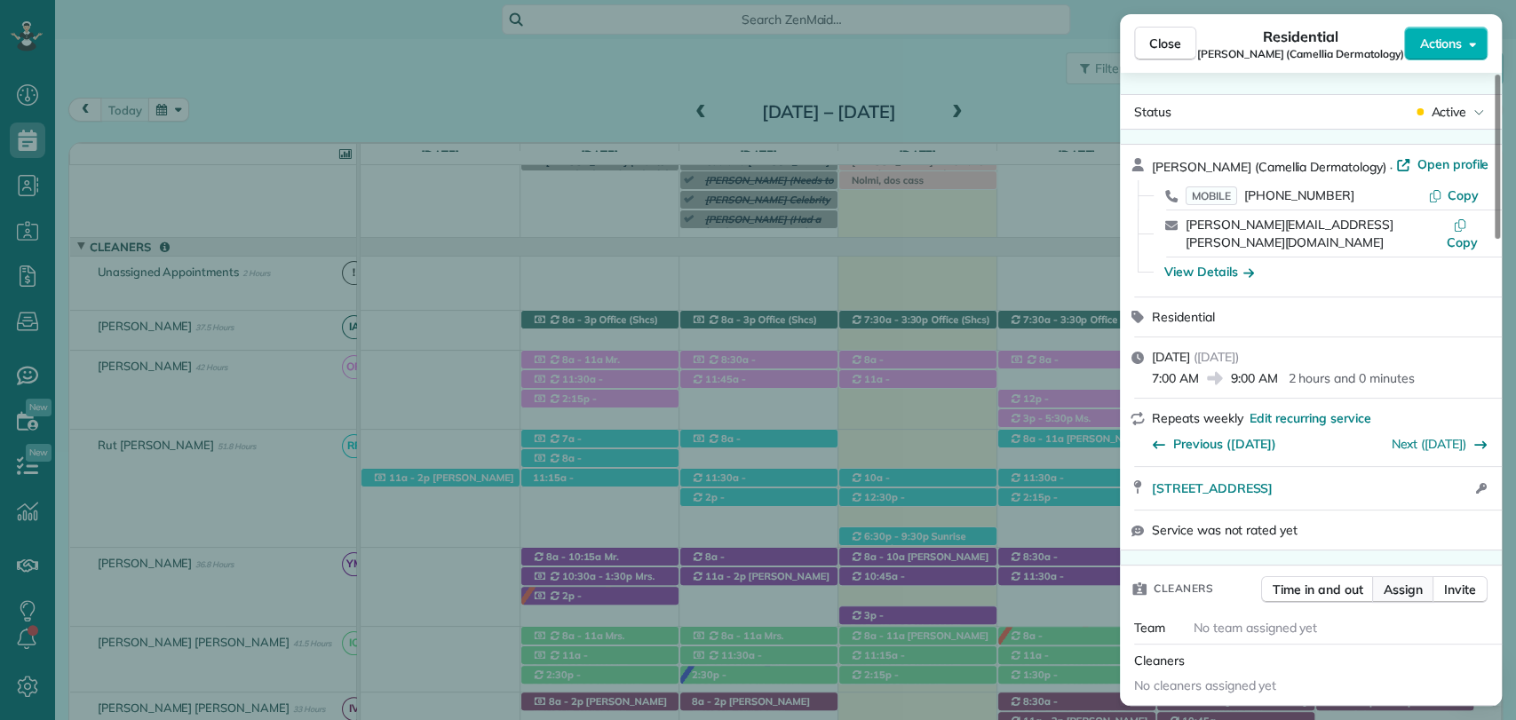
click at [1409, 576] on button "Assign" at bounding box center [1403, 589] width 62 height 27
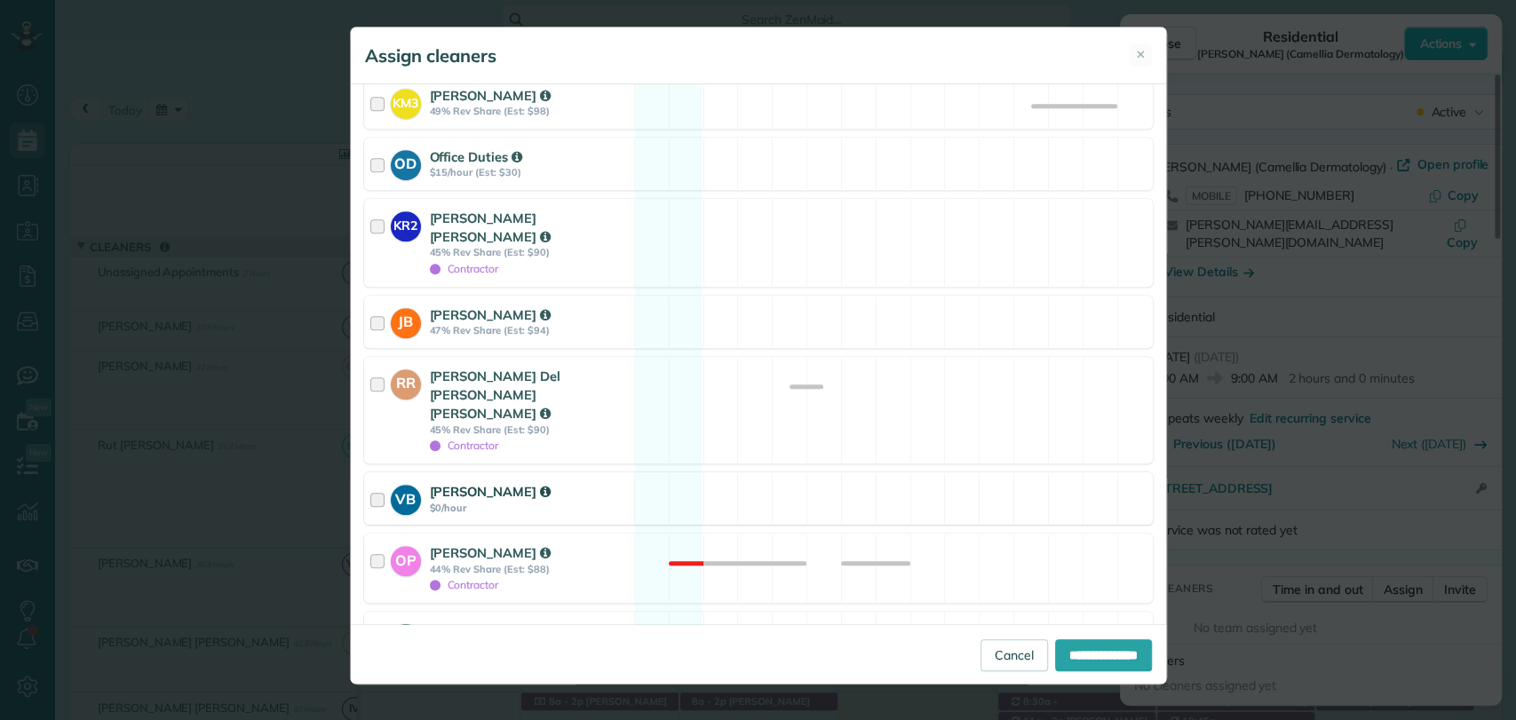
scroll to position [647, 0]
click at [382, 307] on div at bounding box center [380, 323] width 20 height 33
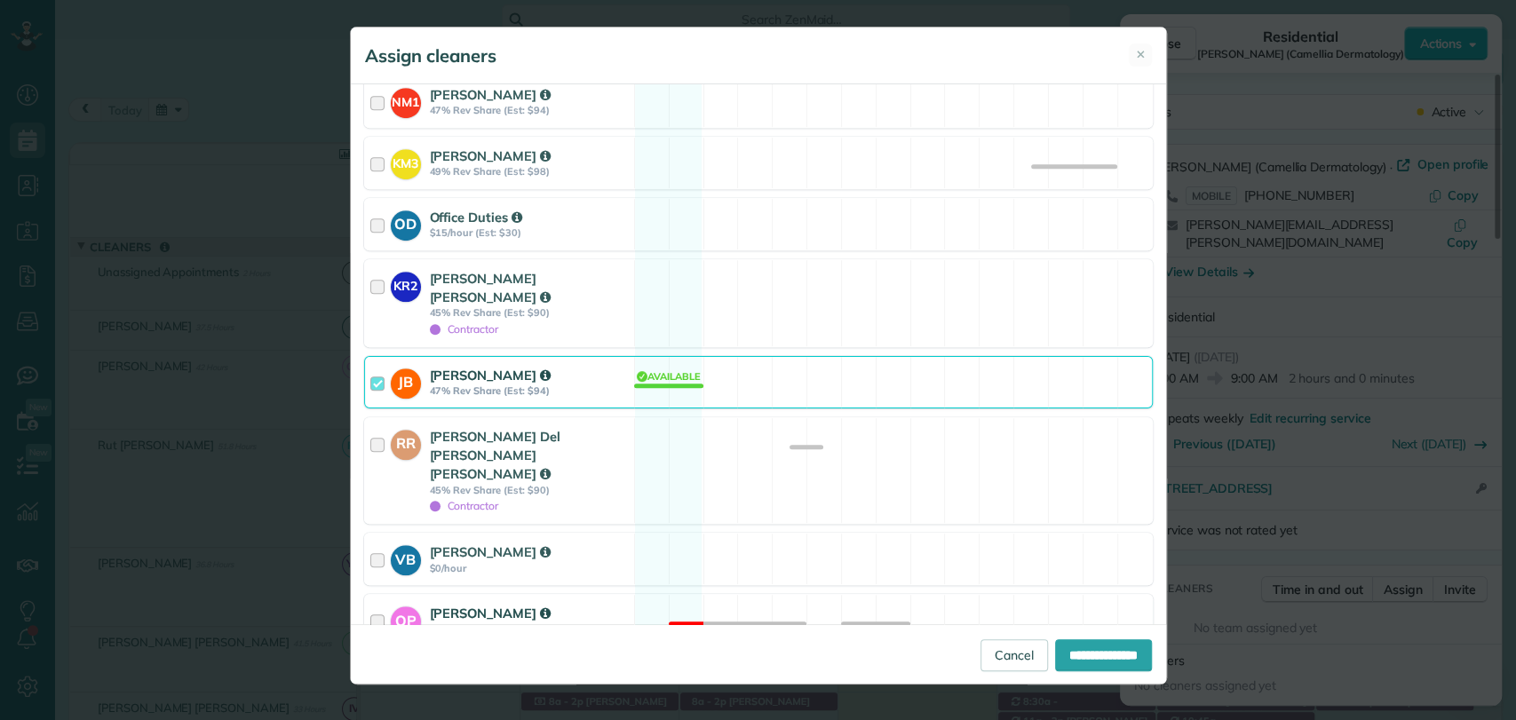
scroll to position [591, 0]
click at [1061, 654] on input "**********" at bounding box center [1103, 655] width 97 height 32
type input "**********"
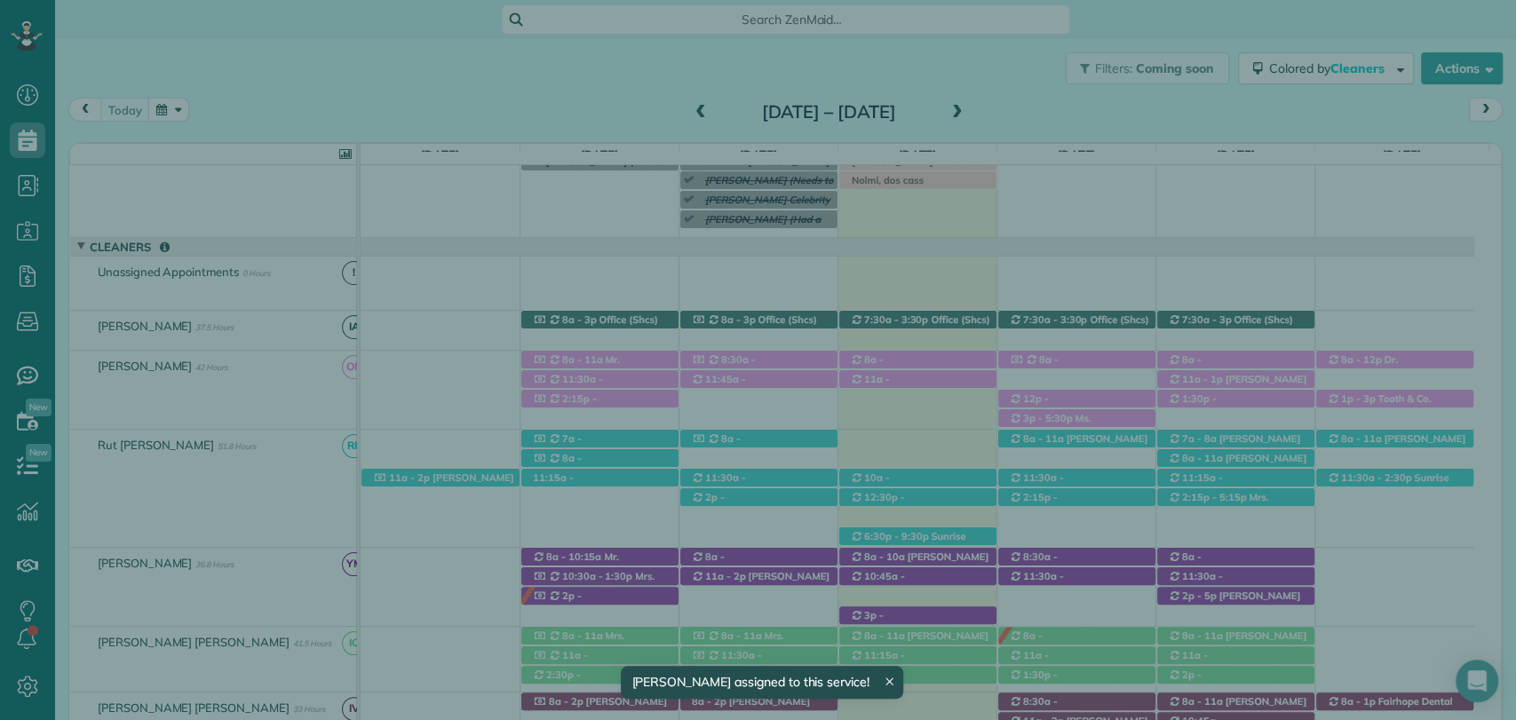
click at [1179, 39] on span "Close" at bounding box center [1165, 44] width 32 height 18
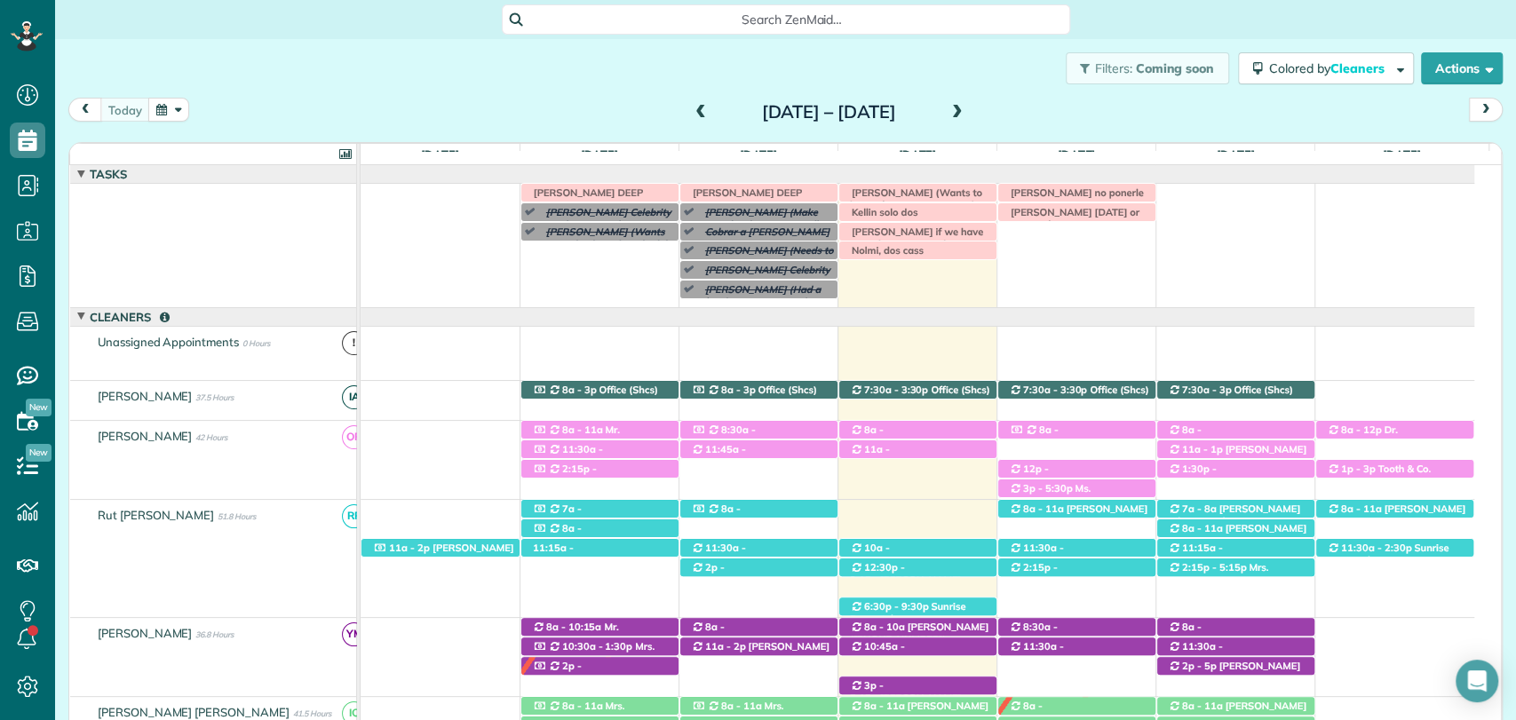
click at [1260, 112] on div "today Sunday Aug 17 – Saturday Aug 23, 2025" at bounding box center [785, 114] width 1434 height 33
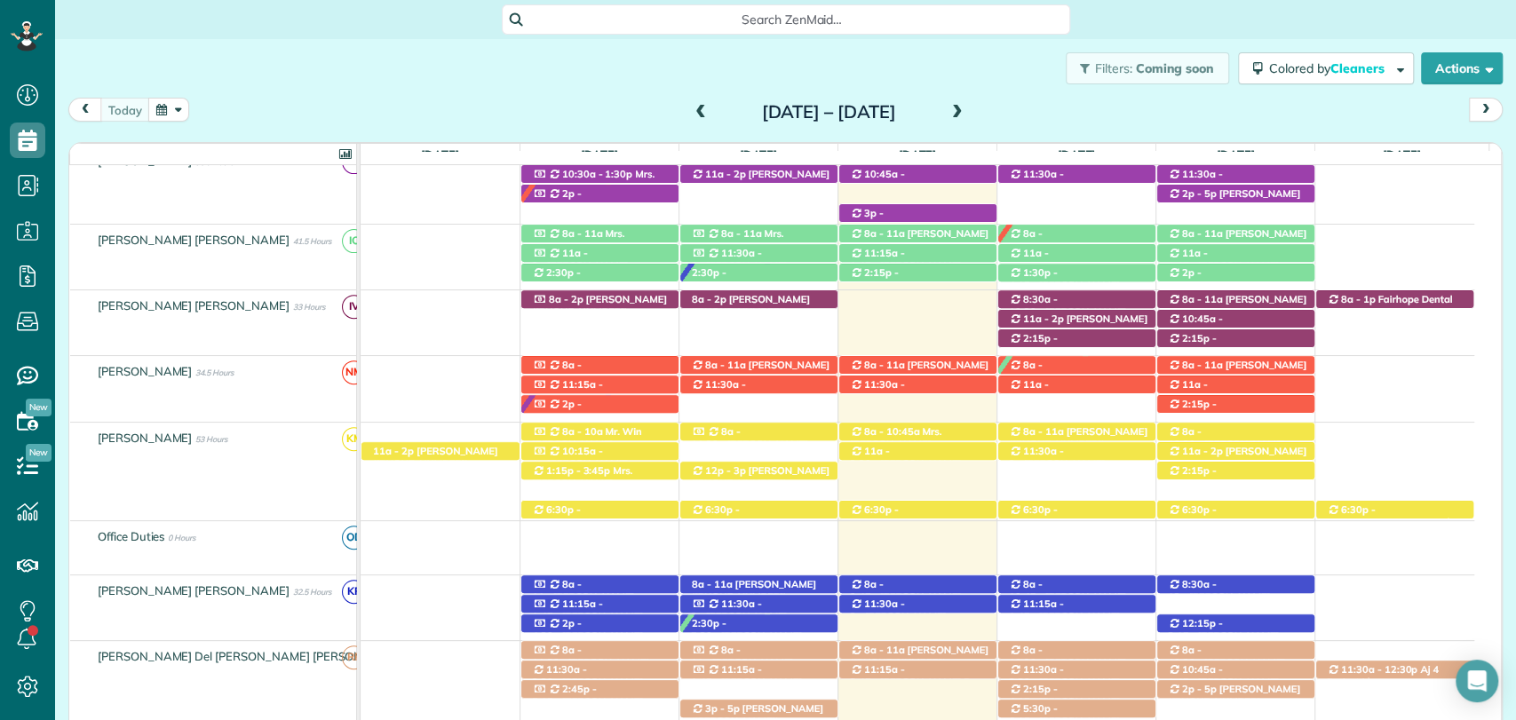
scroll to position [504, 0]
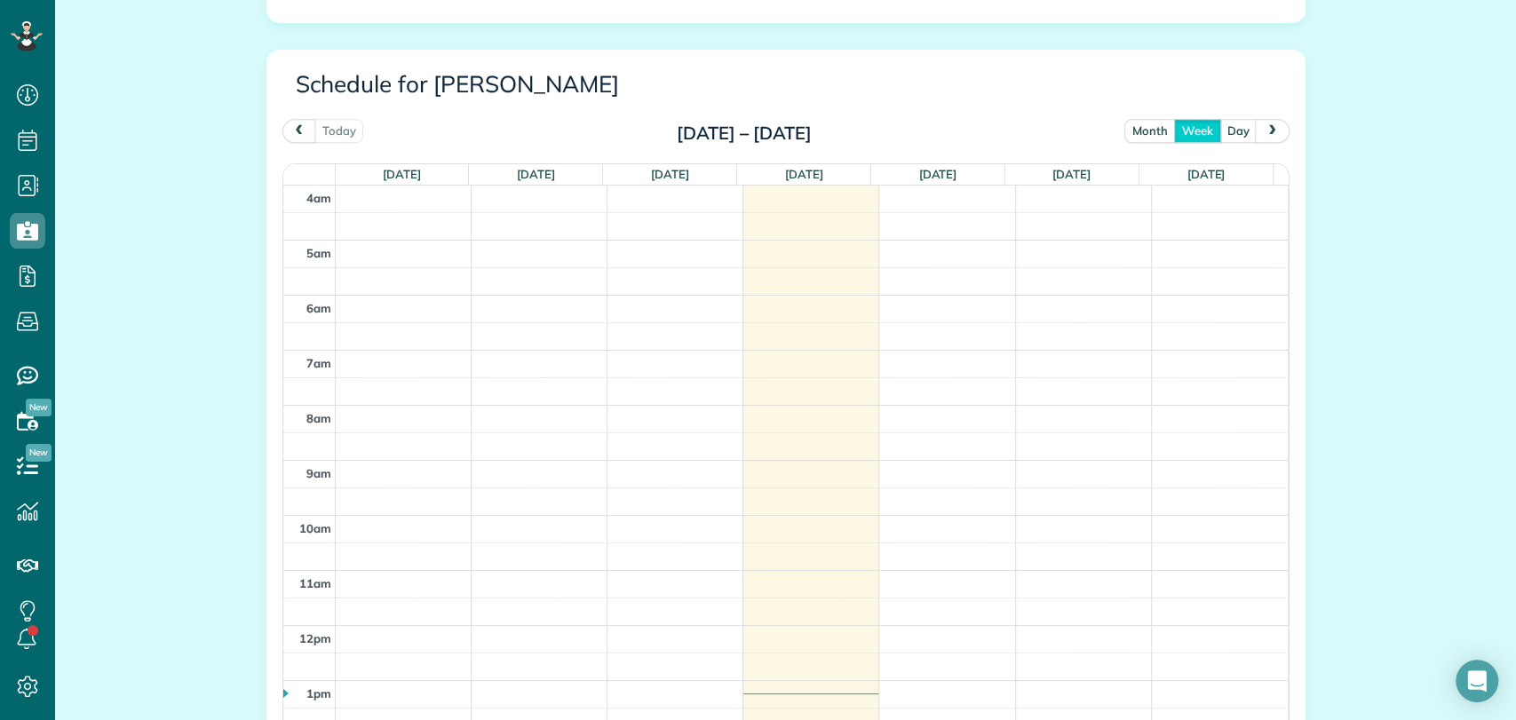
scroll to position [808, 0]
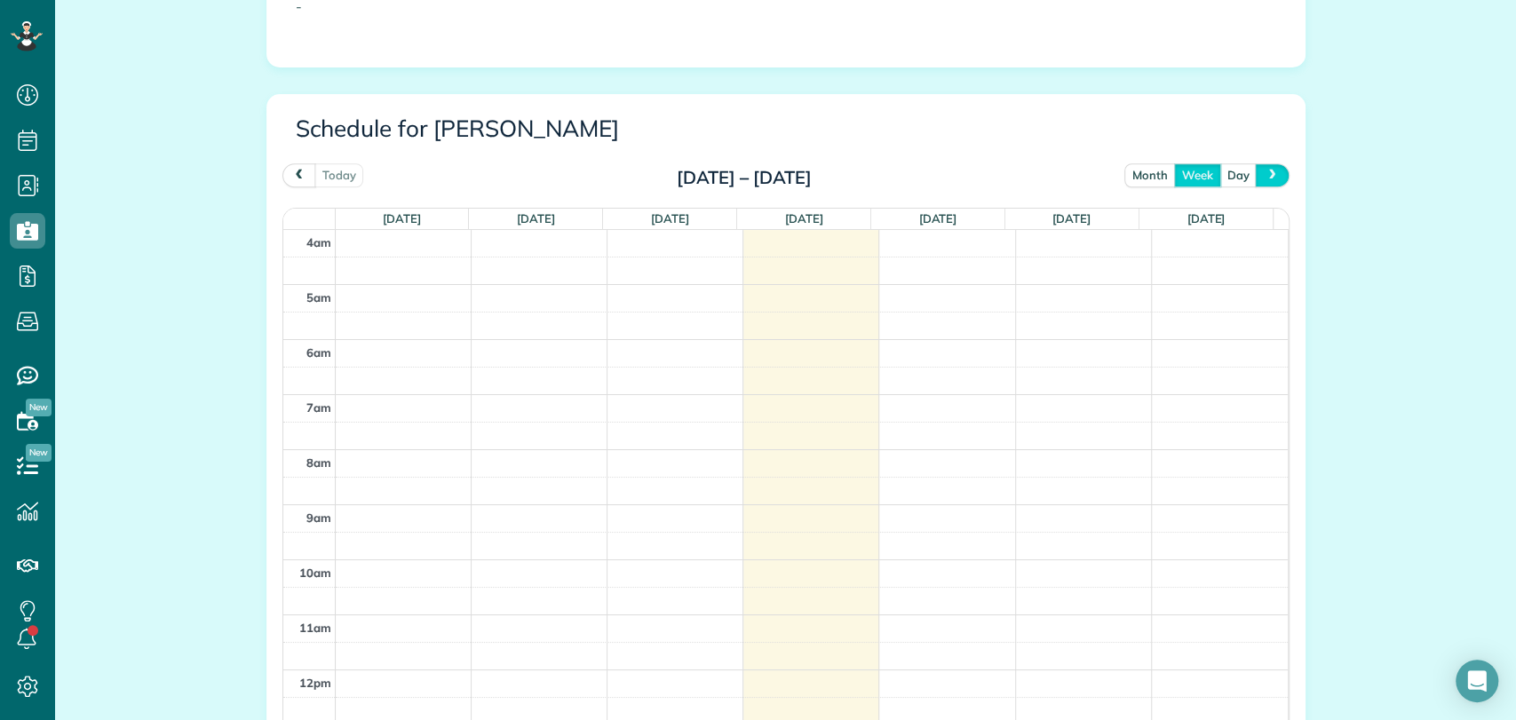
click at [1271, 176] on span "next" at bounding box center [1272, 175] width 14 height 12
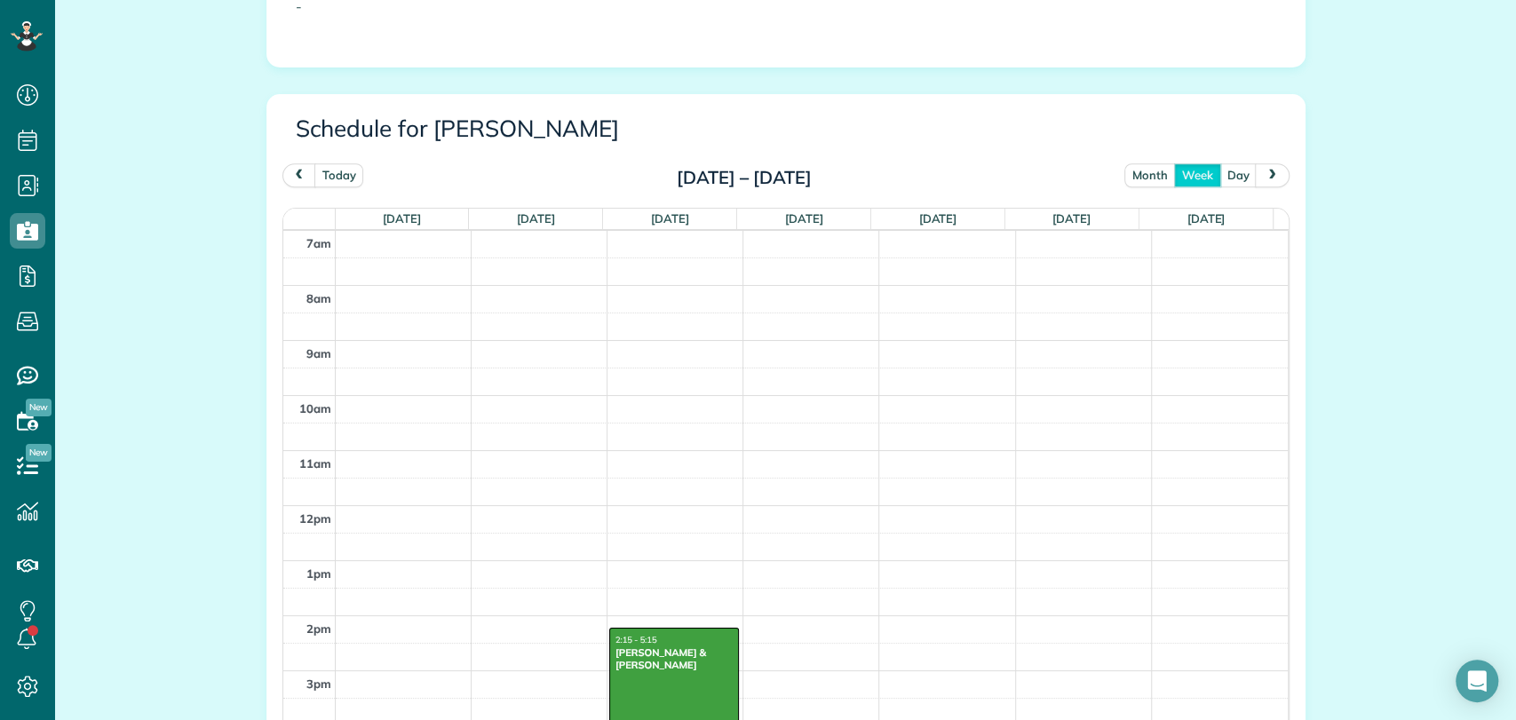
scroll to position [263, 0]
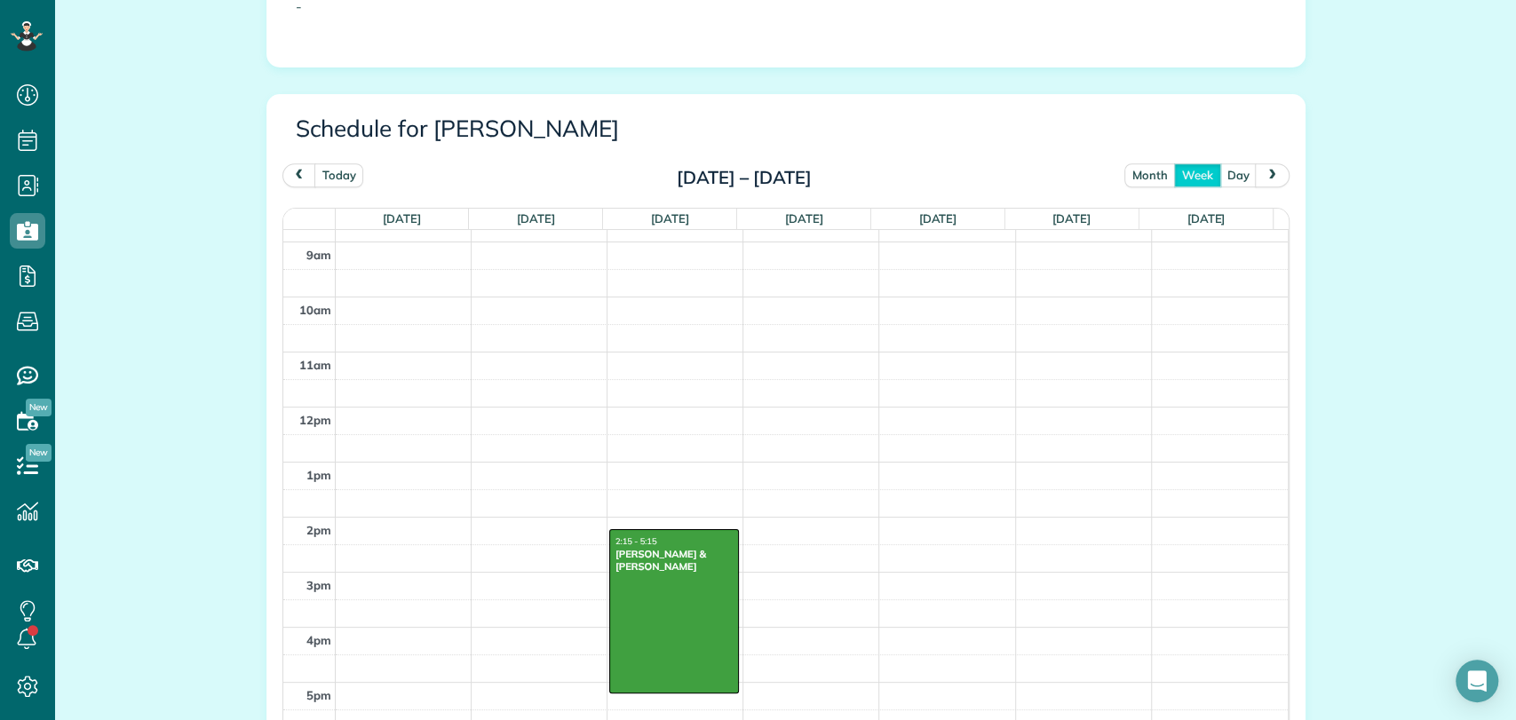
click at [1351, 420] on div "All Cleaners Actions Edit Resend login info Inactivate Replace [PERSON_NAME] [G…" at bounding box center [785, 167] width 1461 height 1872
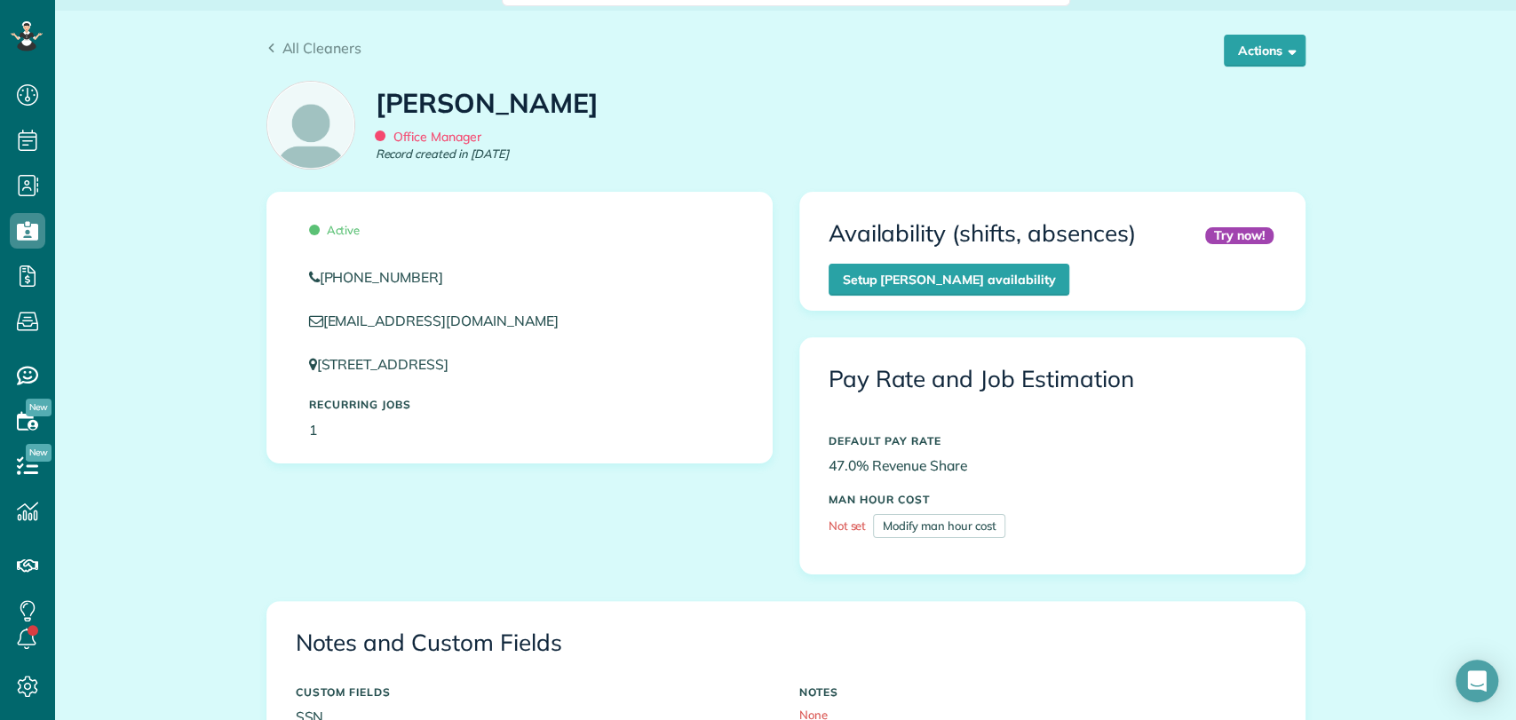
scroll to position [0, 0]
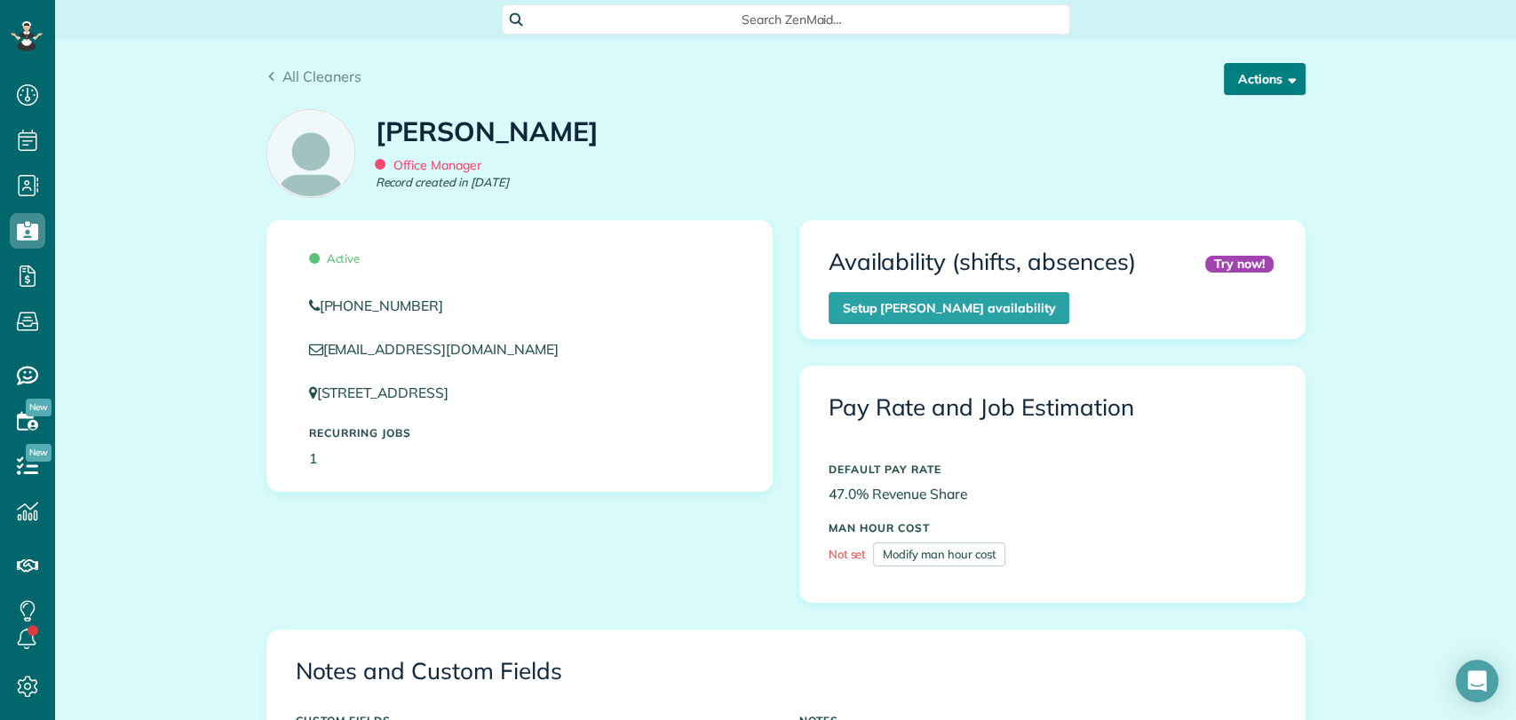
click at [1241, 73] on button "Actions" at bounding box center [1265, 79] width 82 height 32
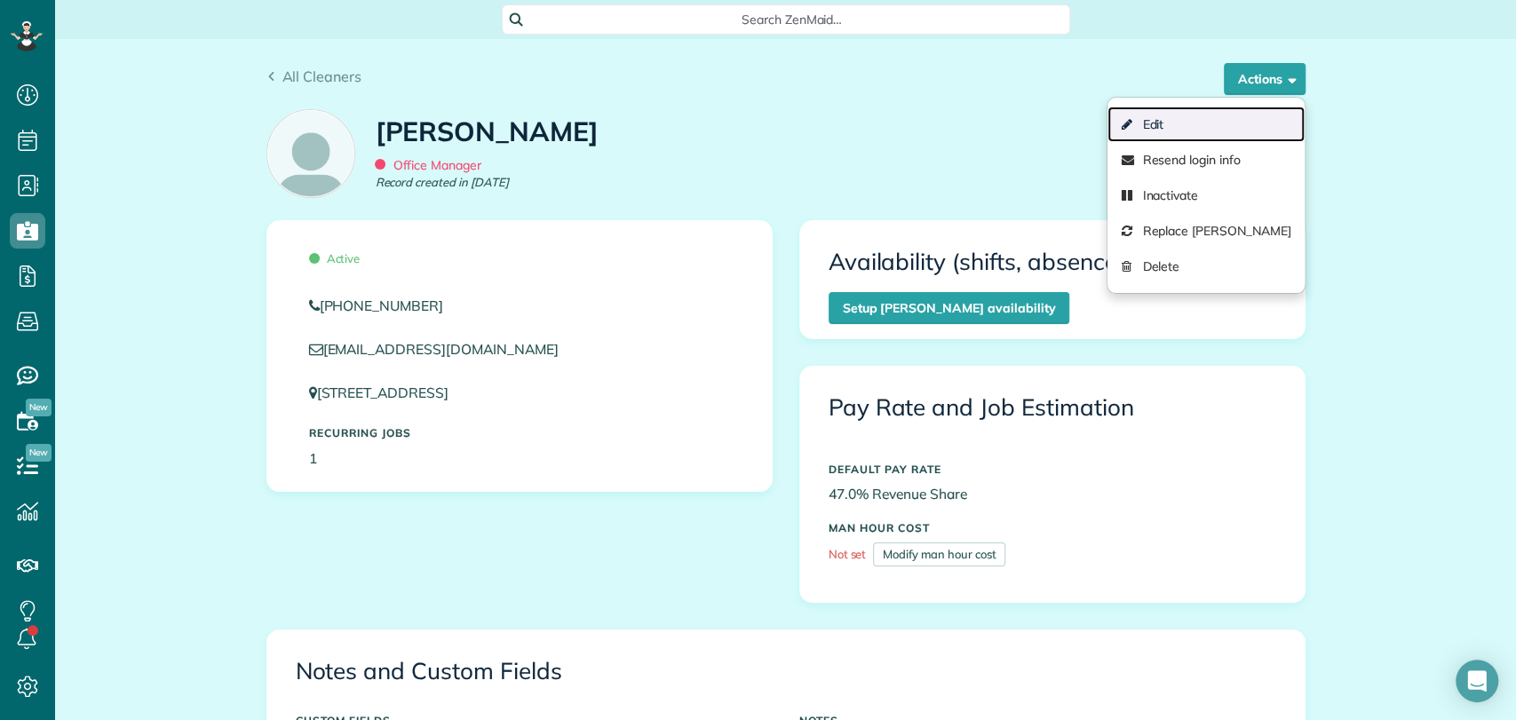
click at [1197, 115] on link "Edit" at bounding box center [1205, 125] width 196 height 36
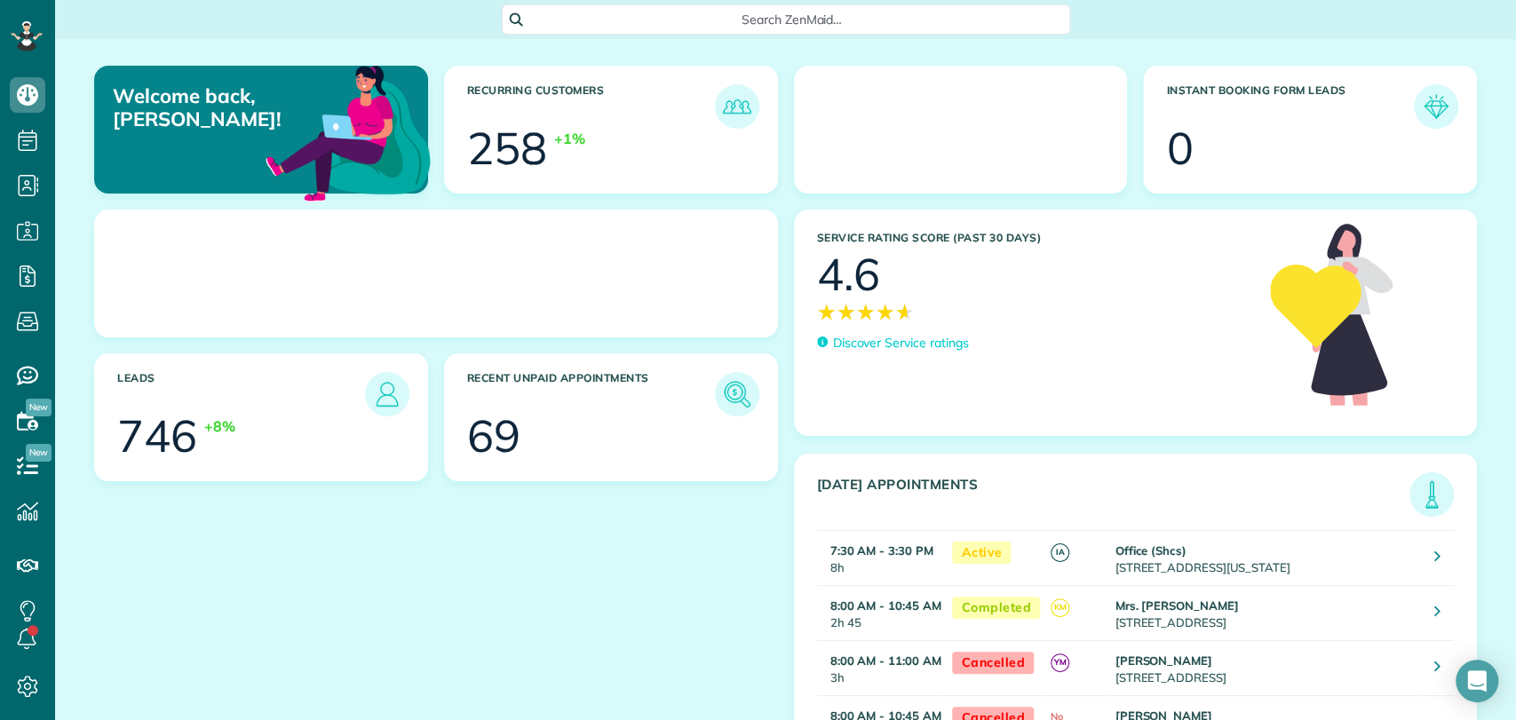
click at [720, 18] on span "Search ZenMaid…" at bounding box center [792, 20] width 540 height 18
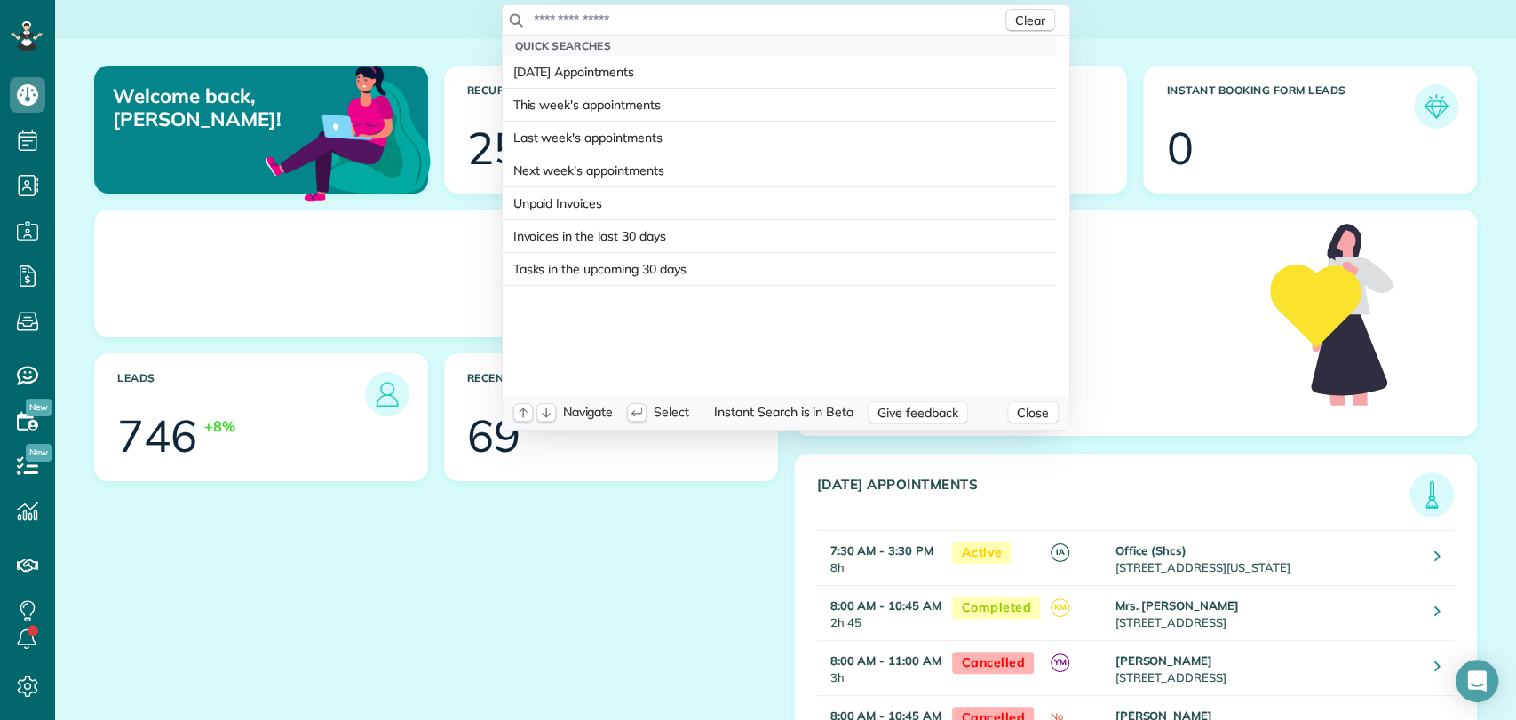
click at [720, 18] on input "text" at bounding box center [767, 20] width 469 height 18
type input "*"
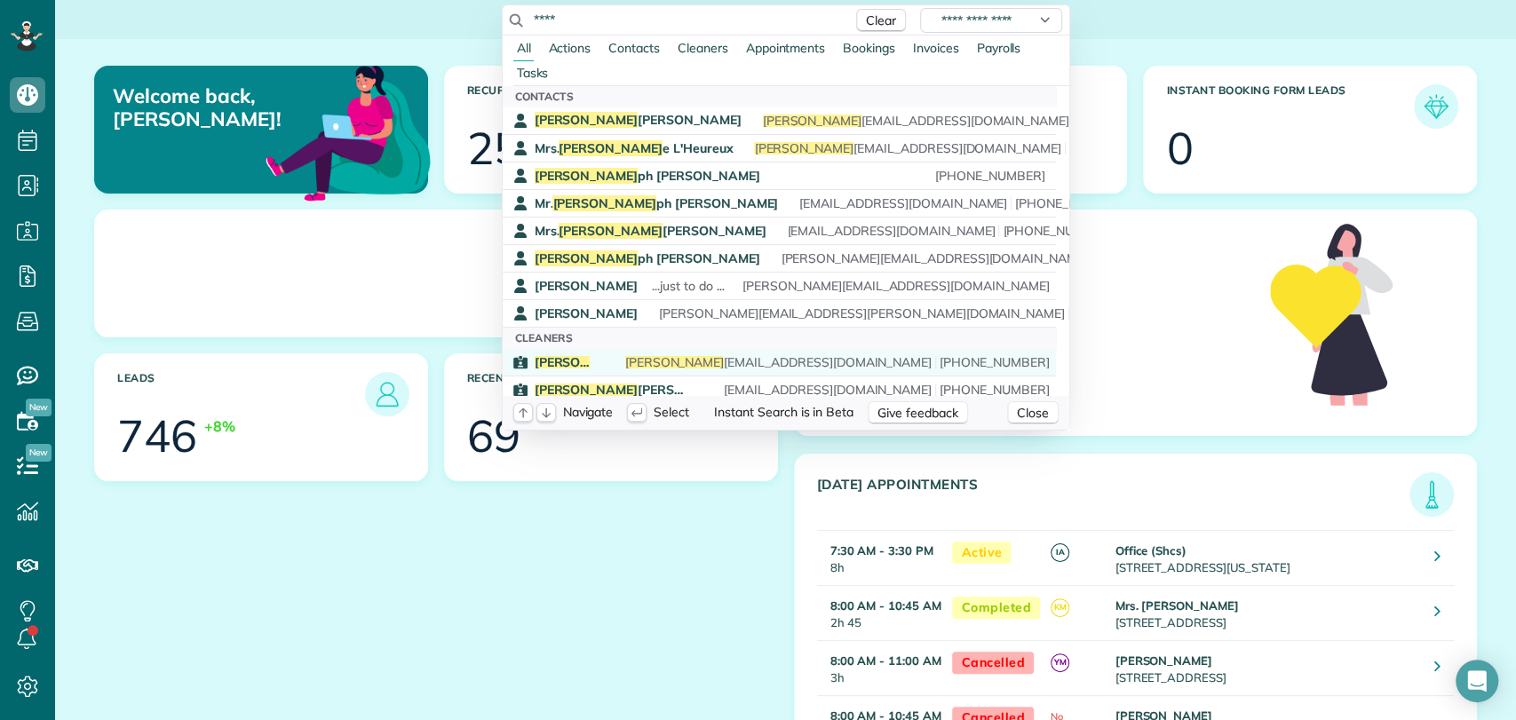
type input "****"
click at [607, 363] on div "Suggestions" at bounding box center [607, 362] width 0 height 12
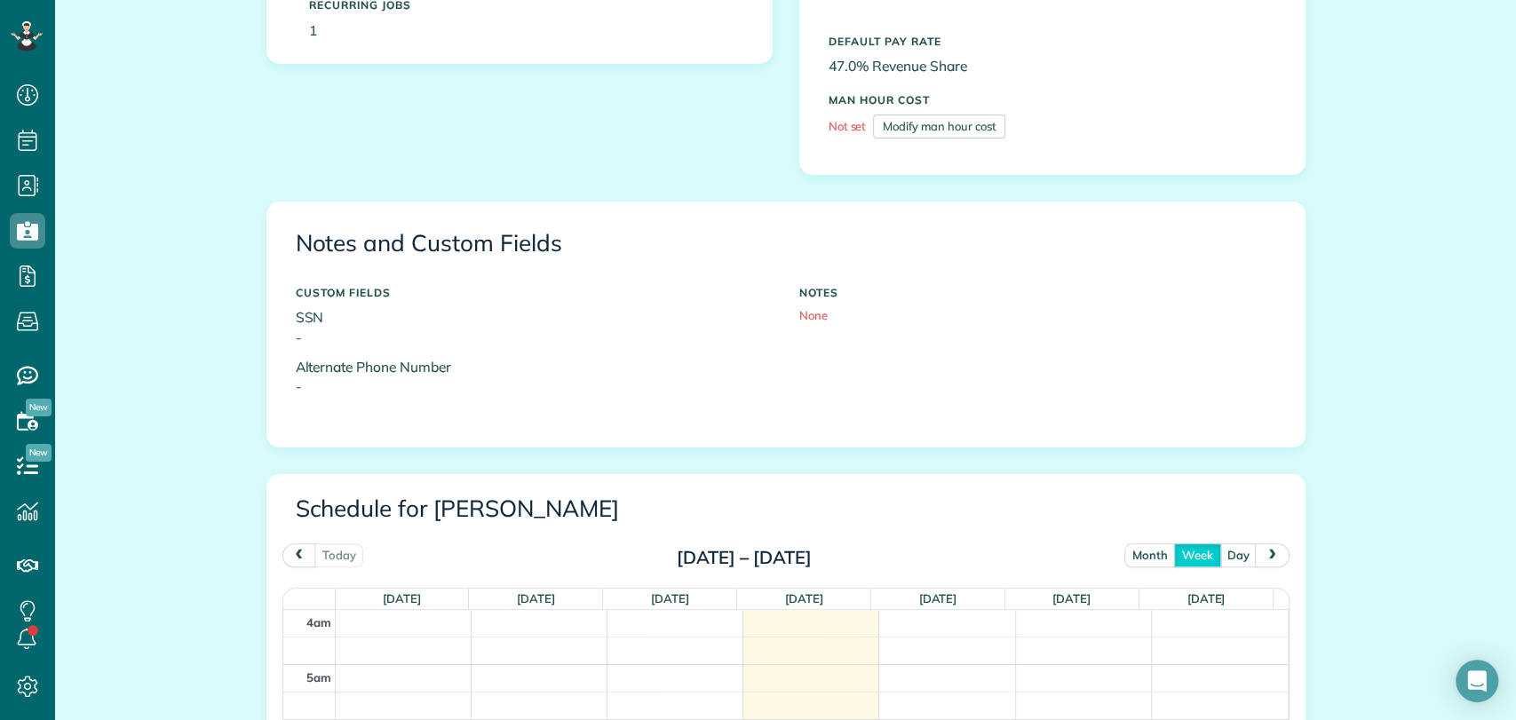
scroll to position [368, 0]
